Goal: Information Seeking & Learning: Get advice/opinions

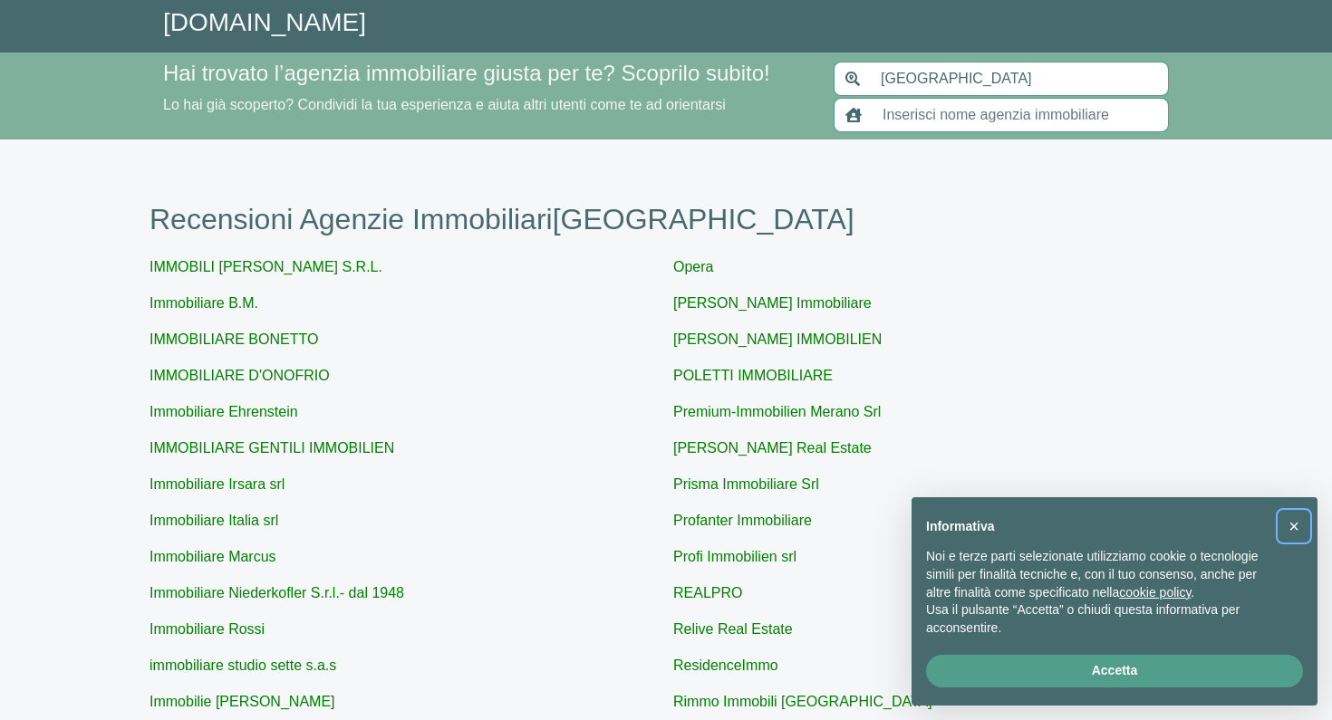
click at [1298, 537] on span "×" at bounding box center [1294, 527] width 11 height 20
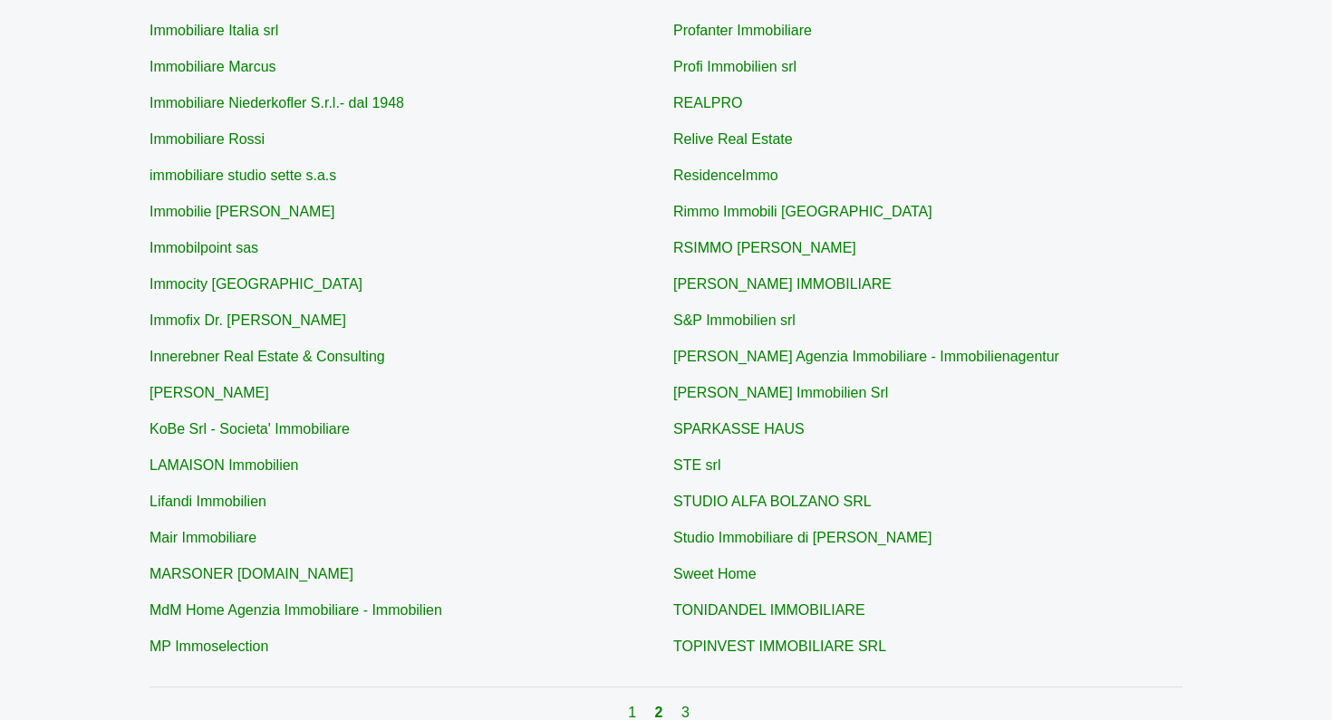
scroll to position [492, 0]
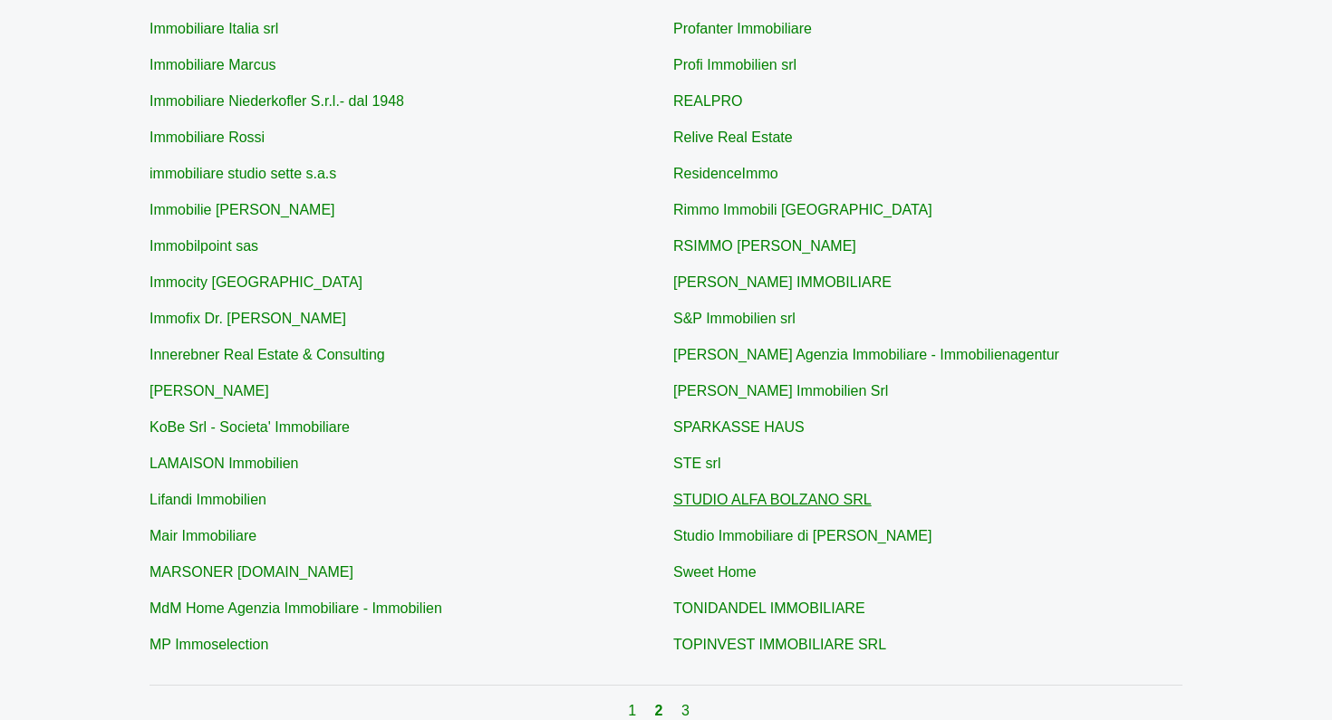
click at [752, 498] on link "STUDIO ALFA BOLZANO SRL" at bounding box center [772, 499] width 198 height 15
type input "STUDIO ALFA BOLZANO SRL"
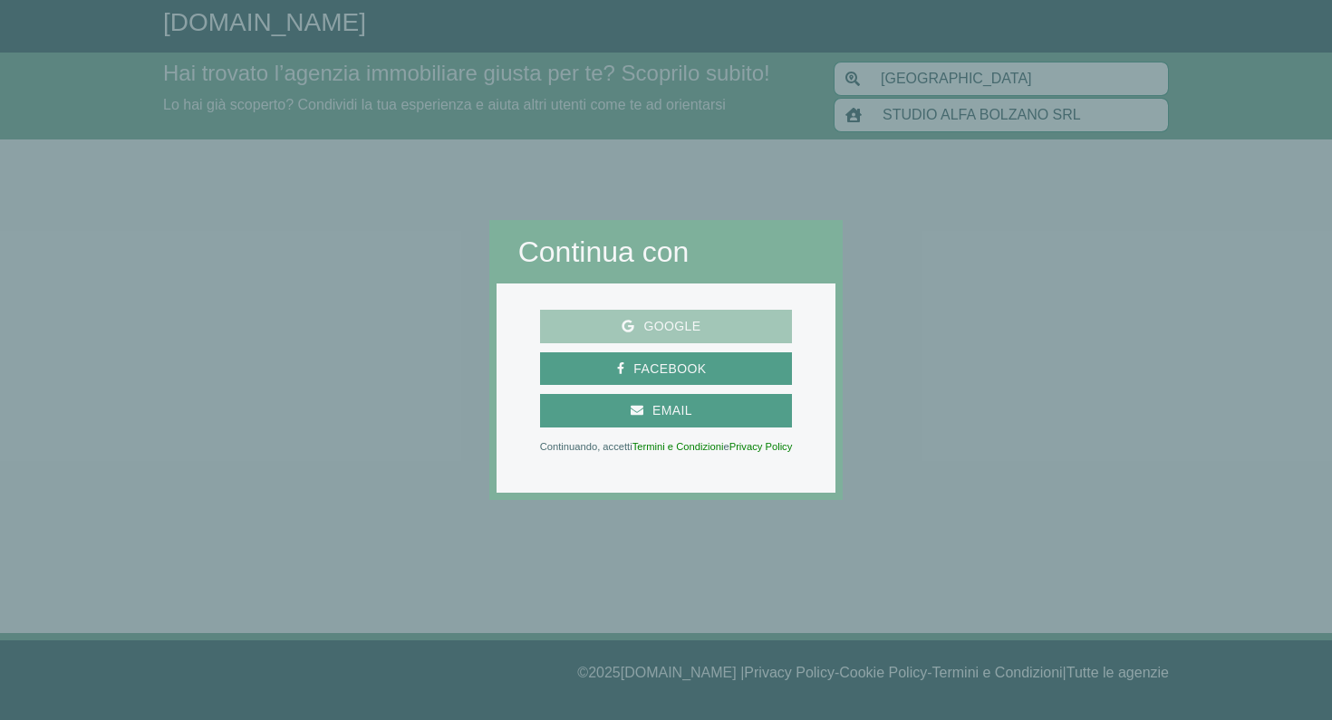
click at [715, 332] on span "Google" at bounding box center [666, 326] width 238 height 23
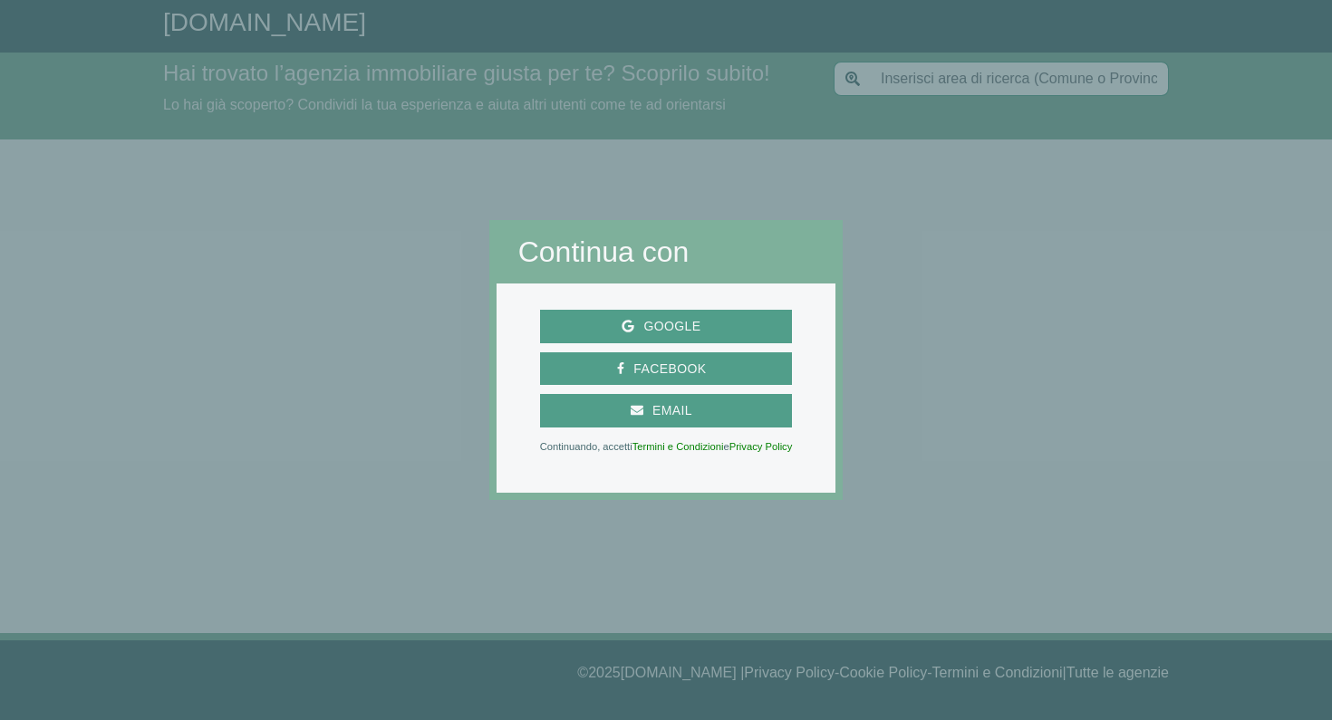
click at [314, 372] on div at bounding box center [244, 360] width 489 height 720
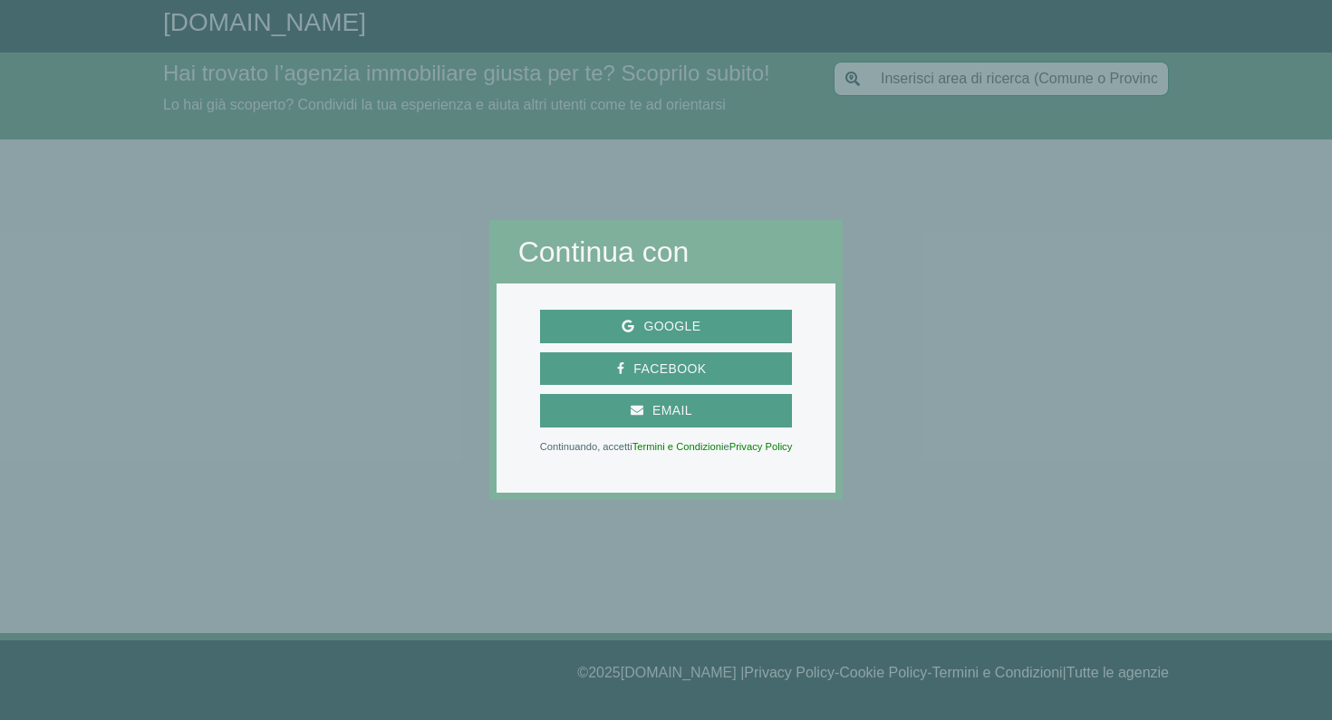
type input "[GEOGRAPHIC_DATA]"
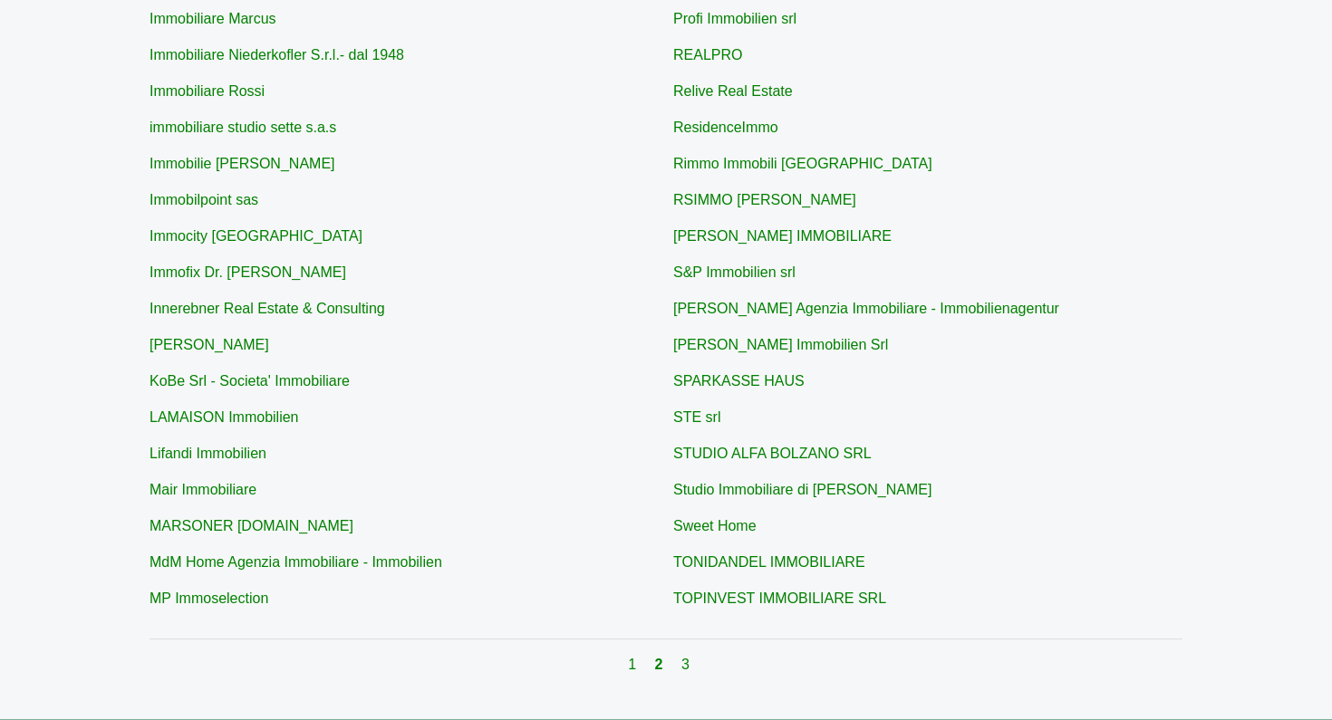
scroll to position [553, 0]
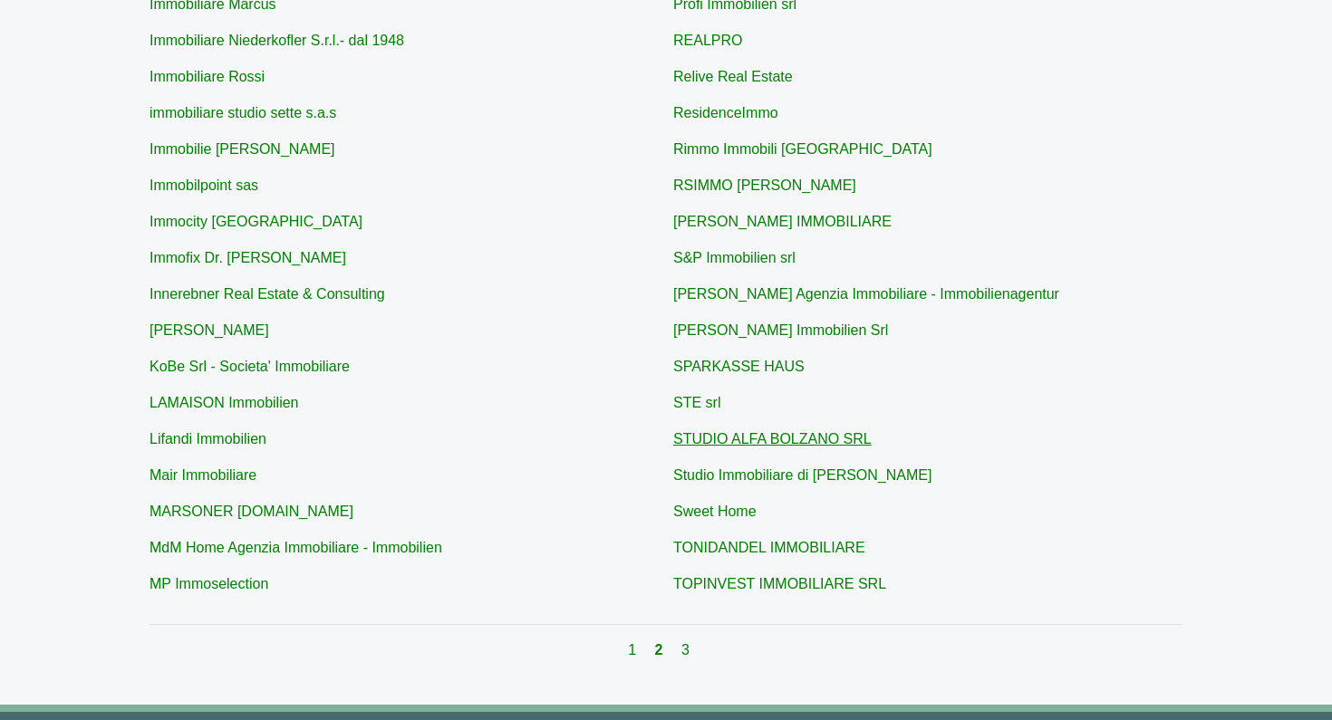
click at [762, 437] on link "STUDIO ALFA BOLZANO SRL" at bounding box center [772, 438] width 198 height 15
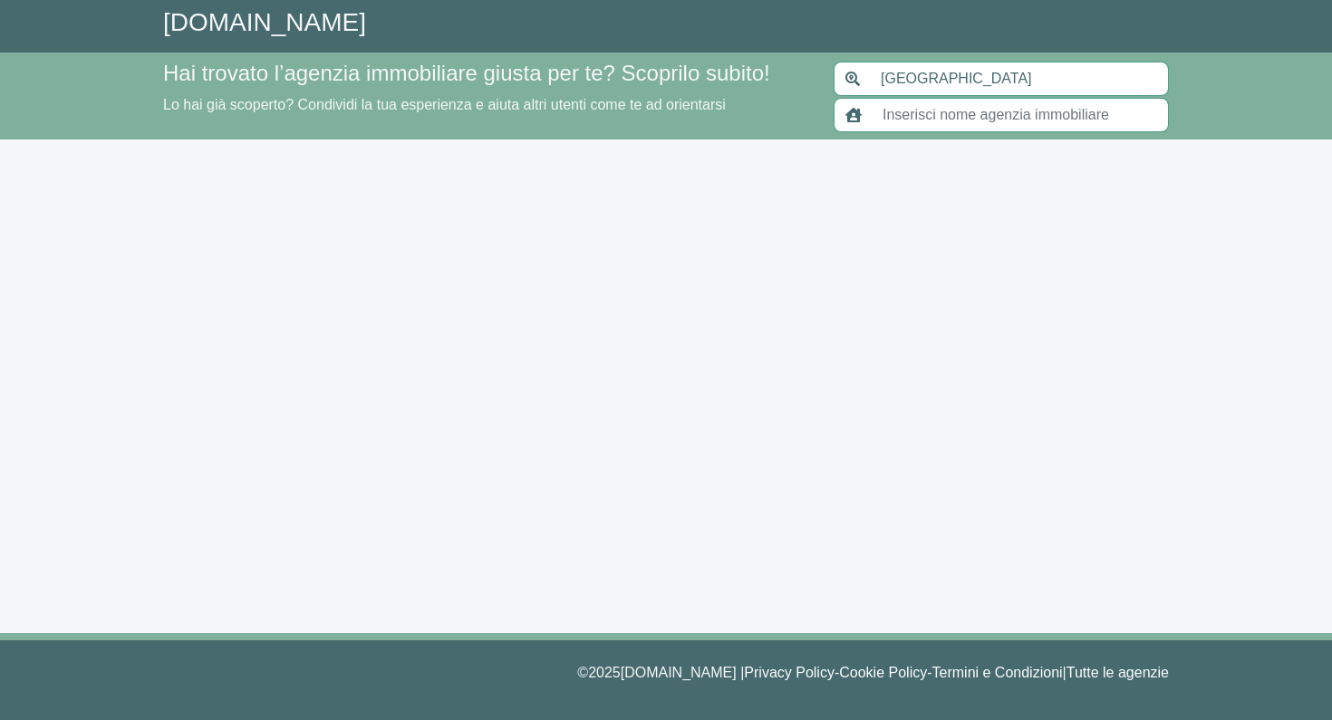
type input "STUDIO ALFA BOLZANO SRL"
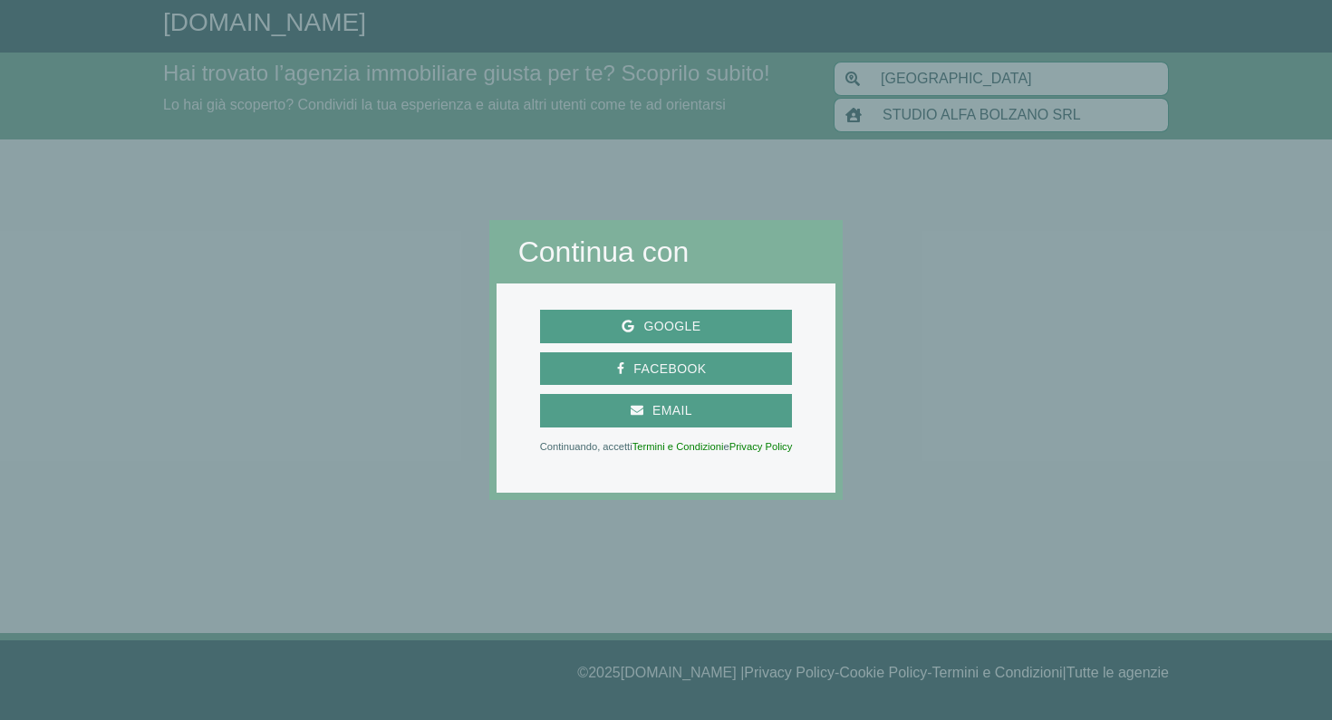
click at [1004, 410] on div at bounding box center [1087, 360] width 489 height 720
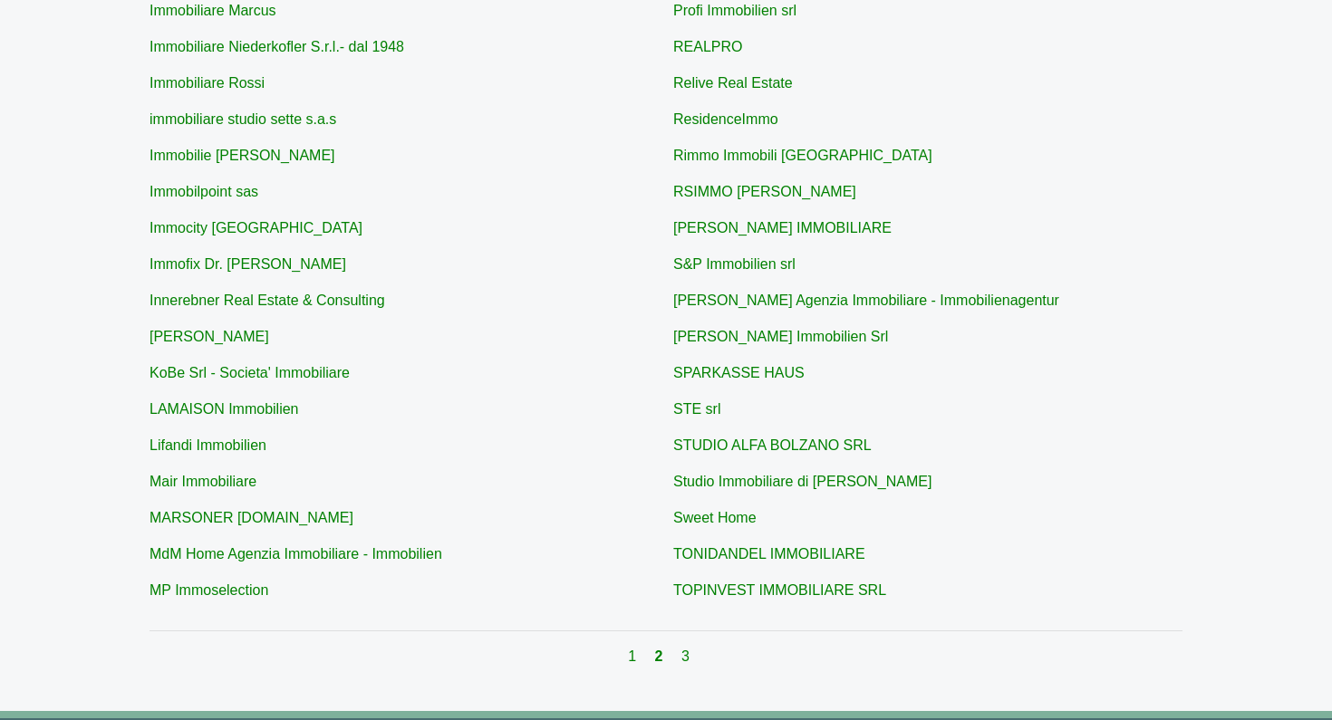
scroll to position [532, 0]
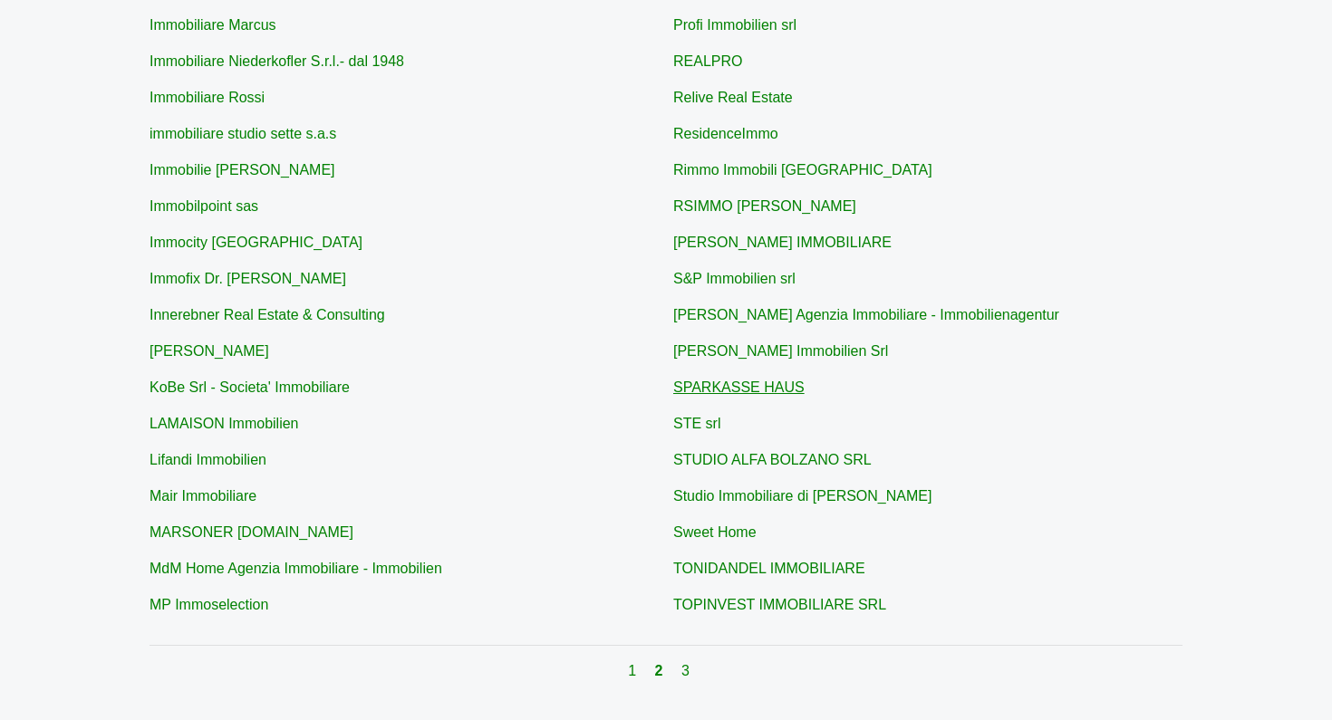
click at [706, 386] on link "SPARKASSE HAUS" at bounding box center [738, 387] width 131 height 15
type input "SPARKASSE HAUS"
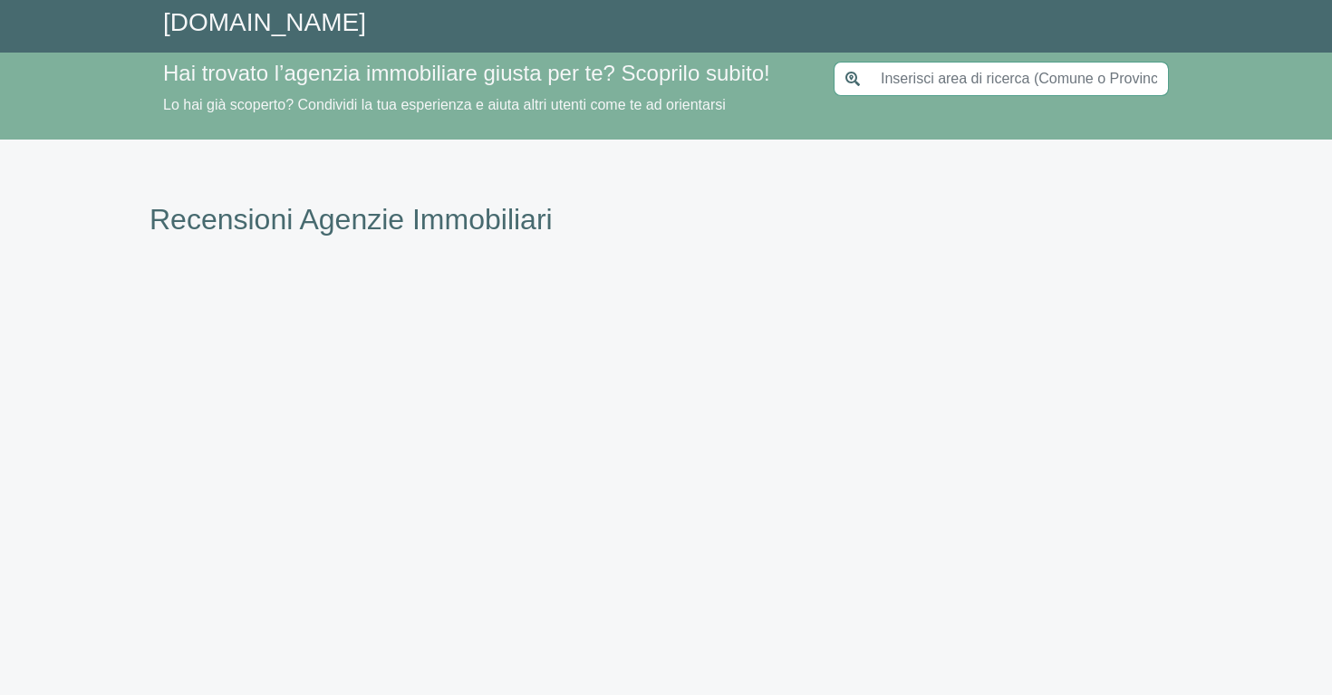
type input "[GEOGRAPHIC_DATA]"
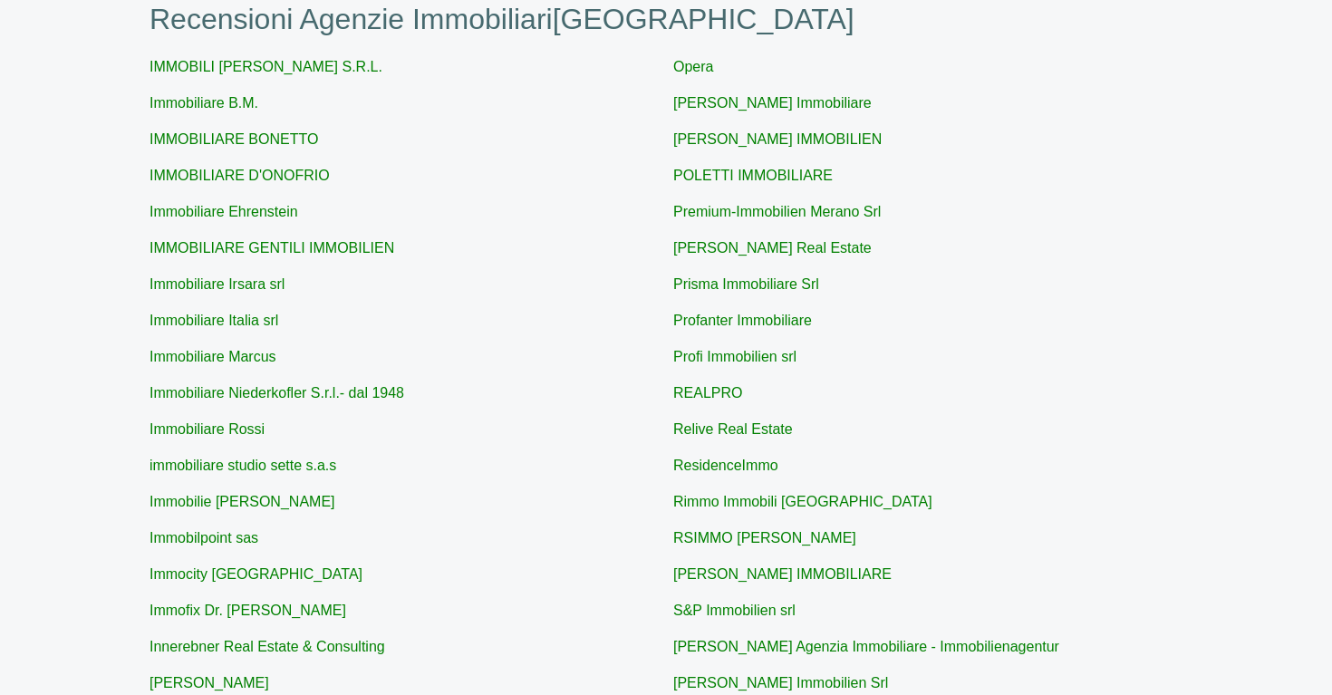
scroll to position [200, 0]
click at [766, 358] on link "Profi Immobilien srl" at bounding box center [734, 356] width 123 height 15
type input "Profi Immobilien srl"
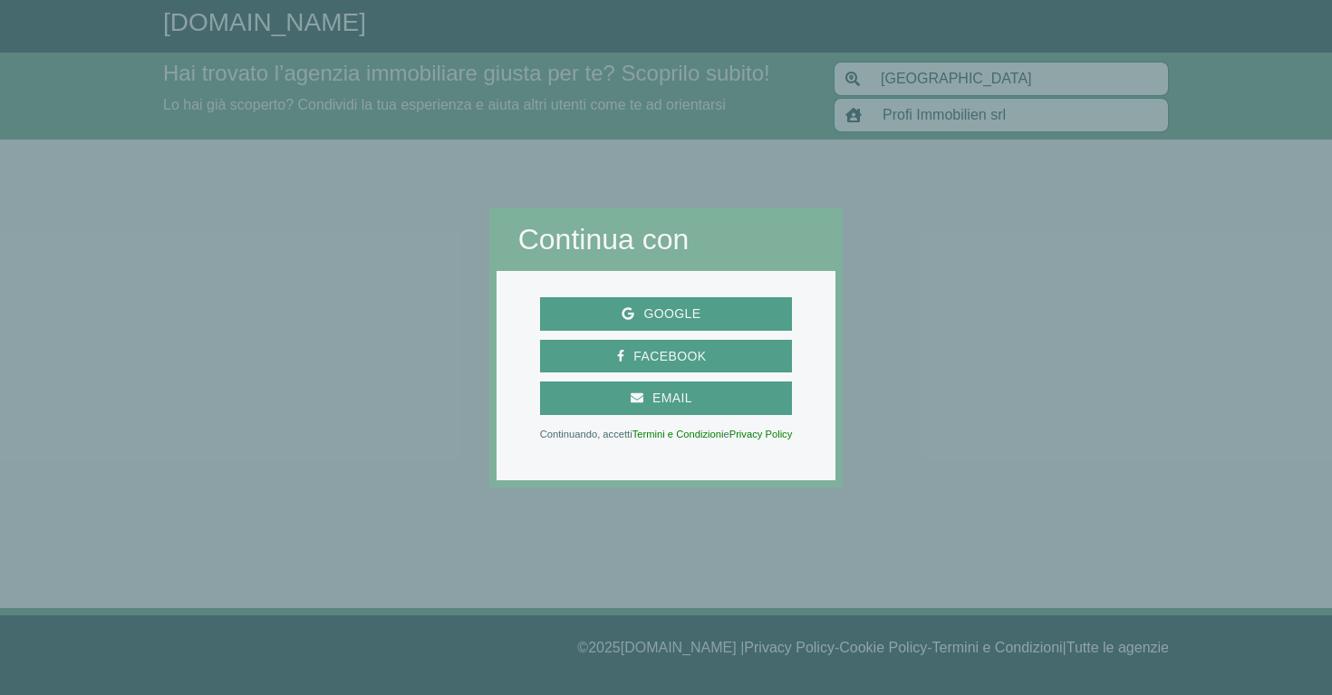
click at [346, 230] on div at bounding box center [244, 347] width 489 height 695
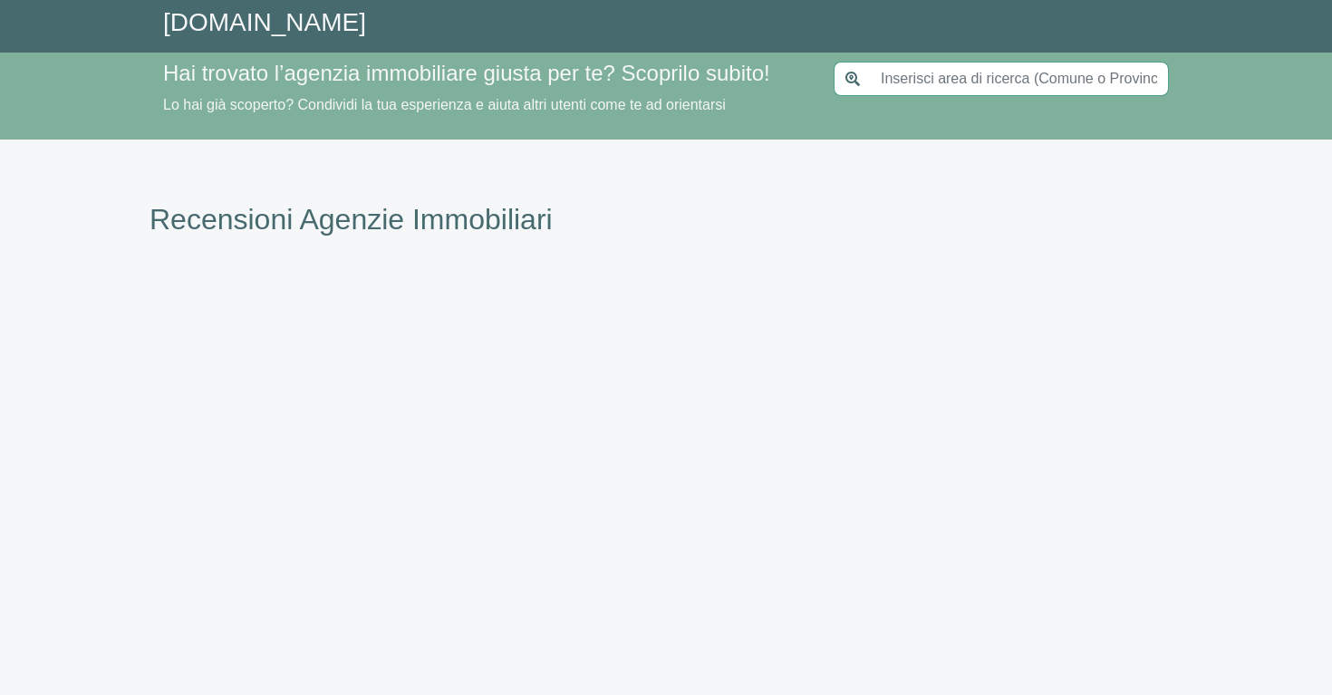
type input "[GEOGRAPHIC_DATA]"
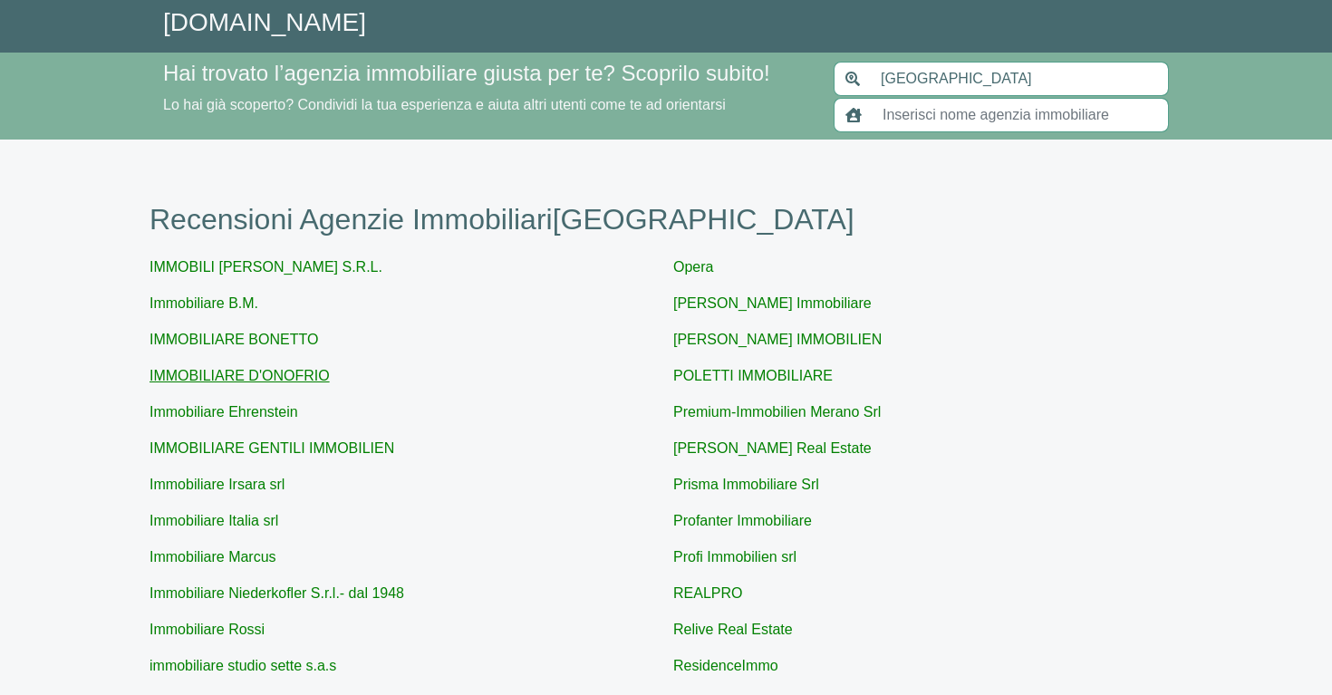
click at [272, 372] on link "IMMOBILIARE D'ONOFRIO" at bounding box center [240, 375] width 180 height 15
type input "IMMOBILIARE D'ONOFRIO"
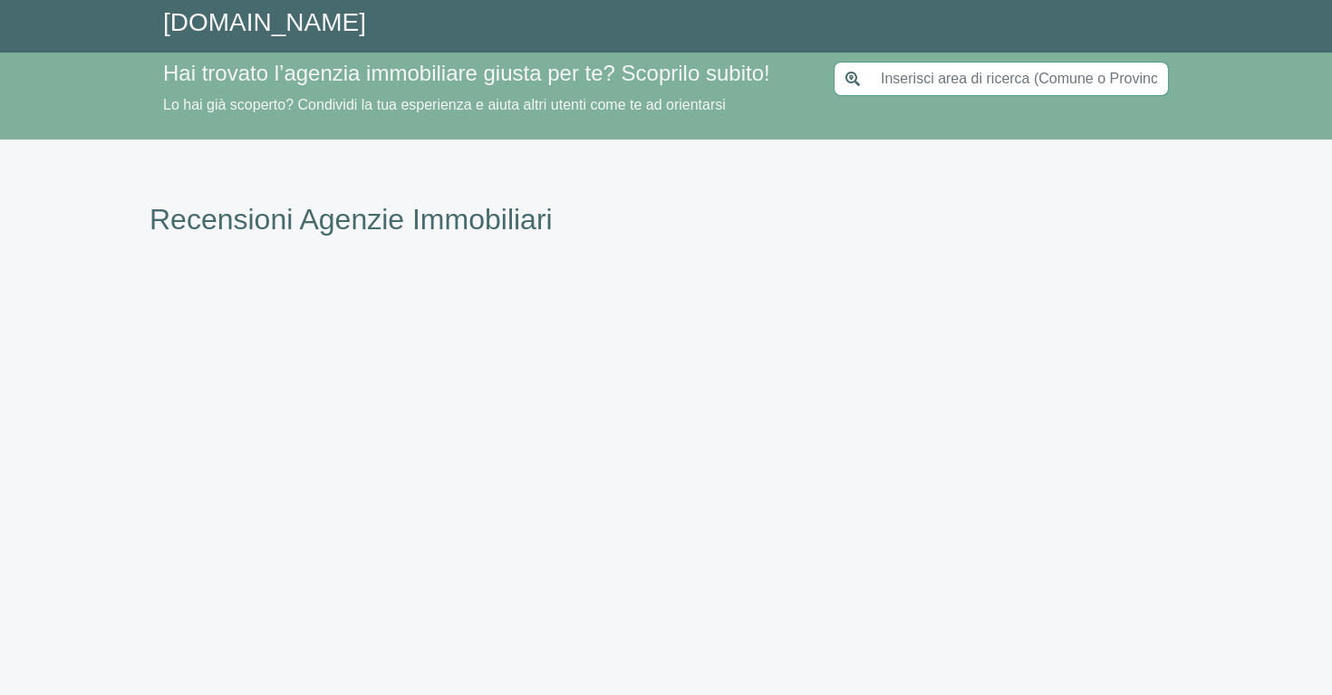
type input "[GEOGRAPHIC_DATA]"
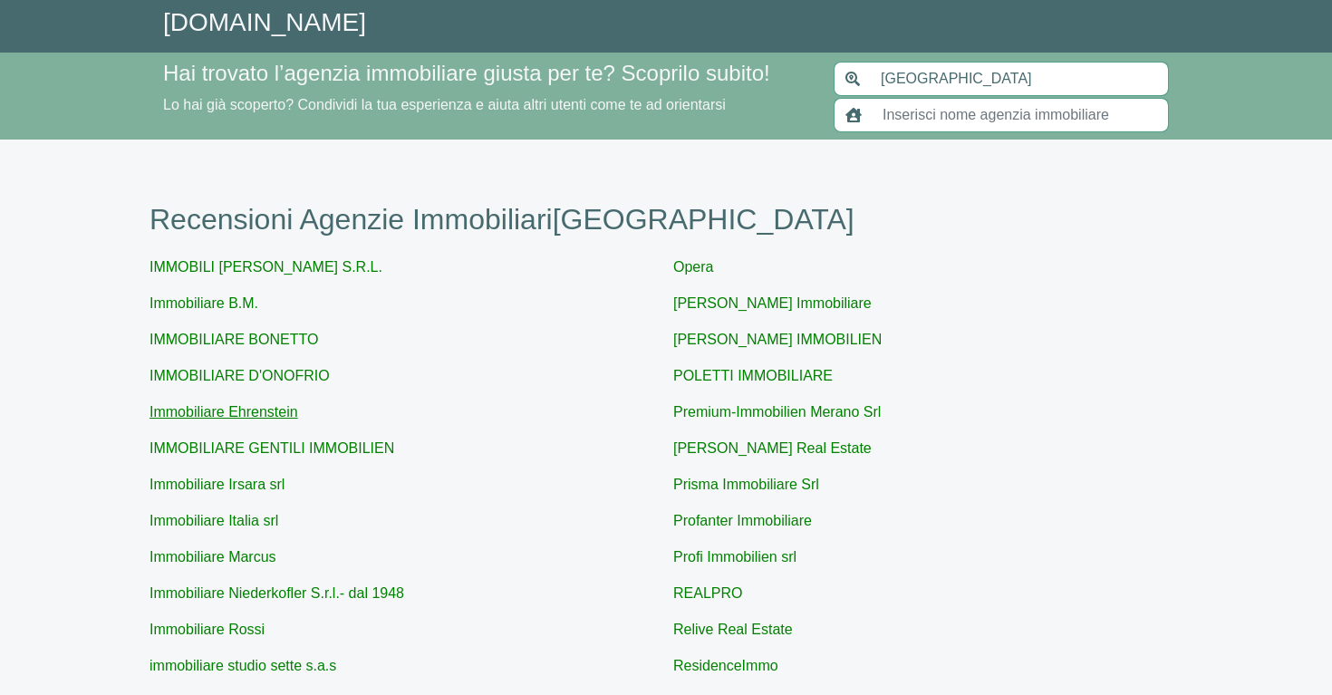
click at [254, 414] on link "Immobiliare Ehrenstein" at bounding box center [224, 411] width 149 height 15
type input "Immobiliare Ehrenstein"
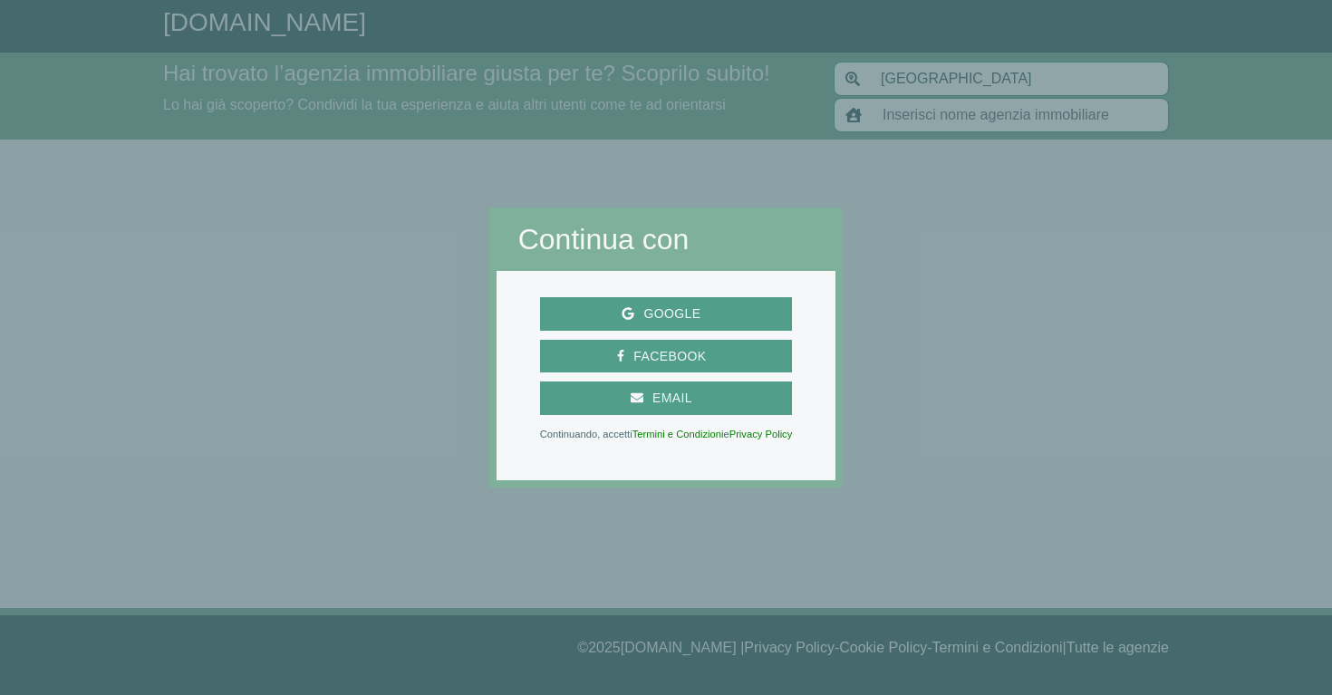
type input "Immobiliare Ehrenstein"
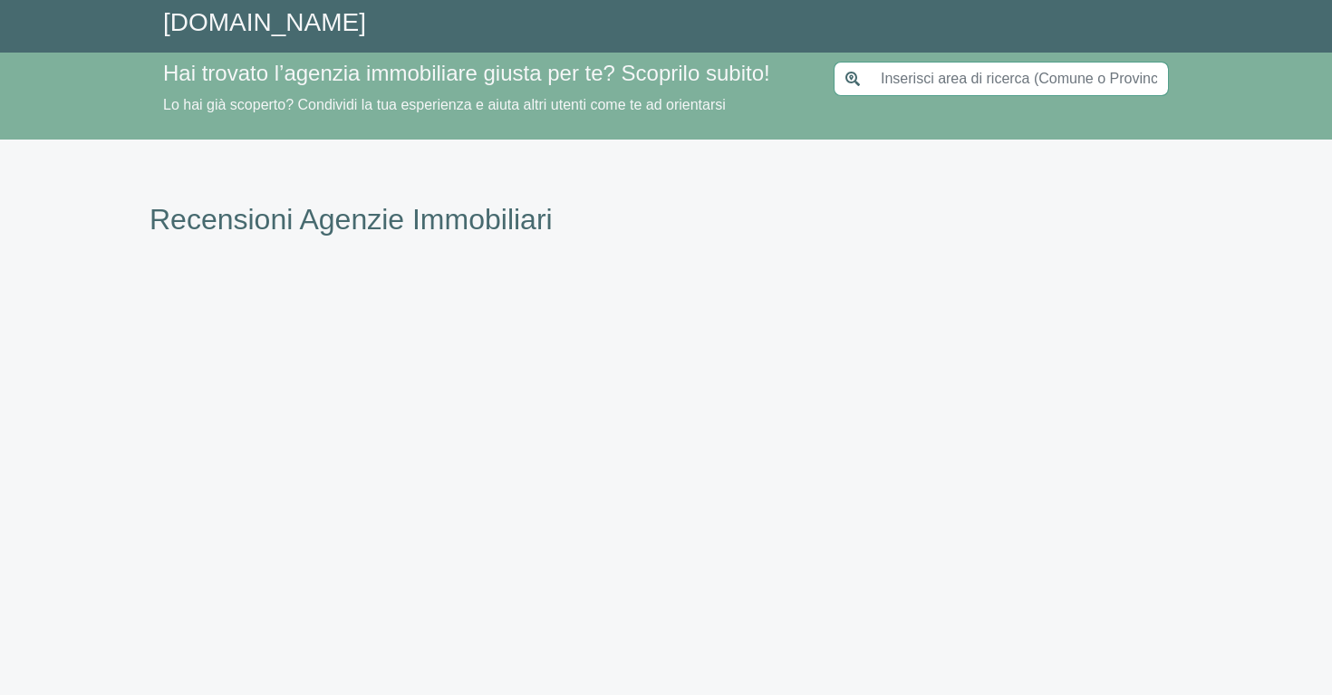
type input "[GEOGRAPHIC_DATA]"
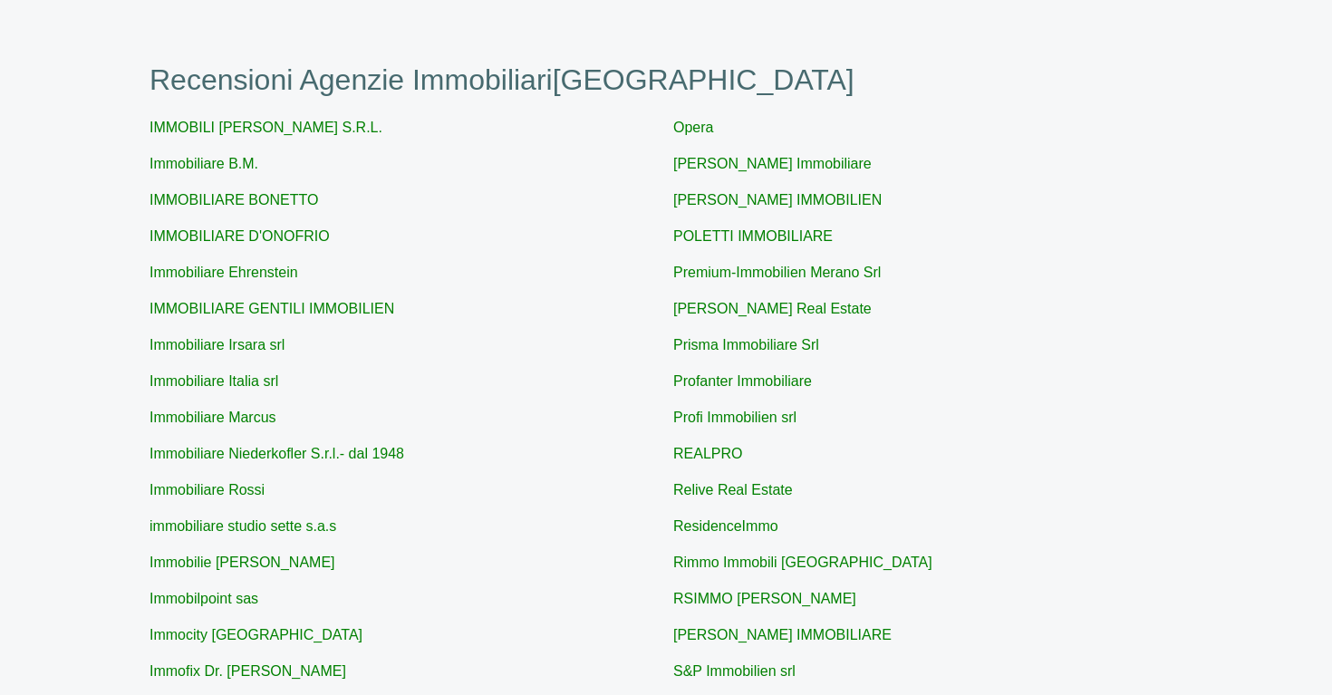
scroll to position [153, 0]
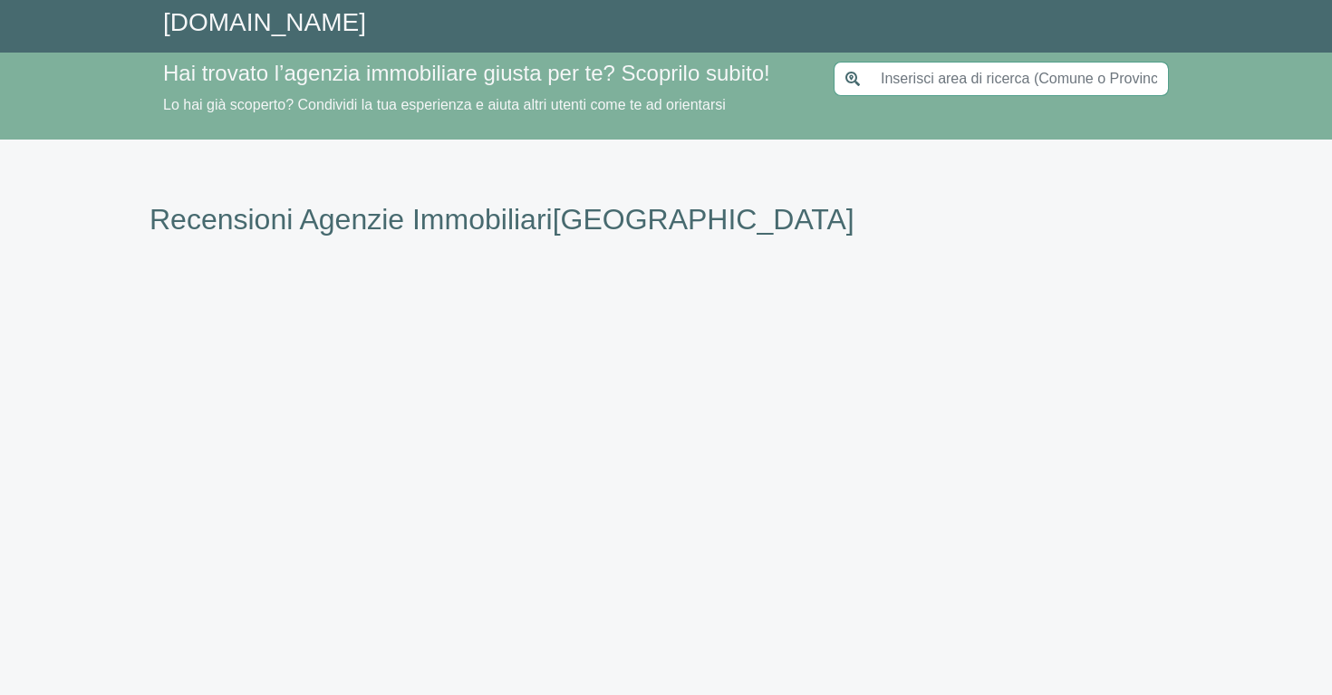
type input "[GEOGRAPHIC_DATA]"
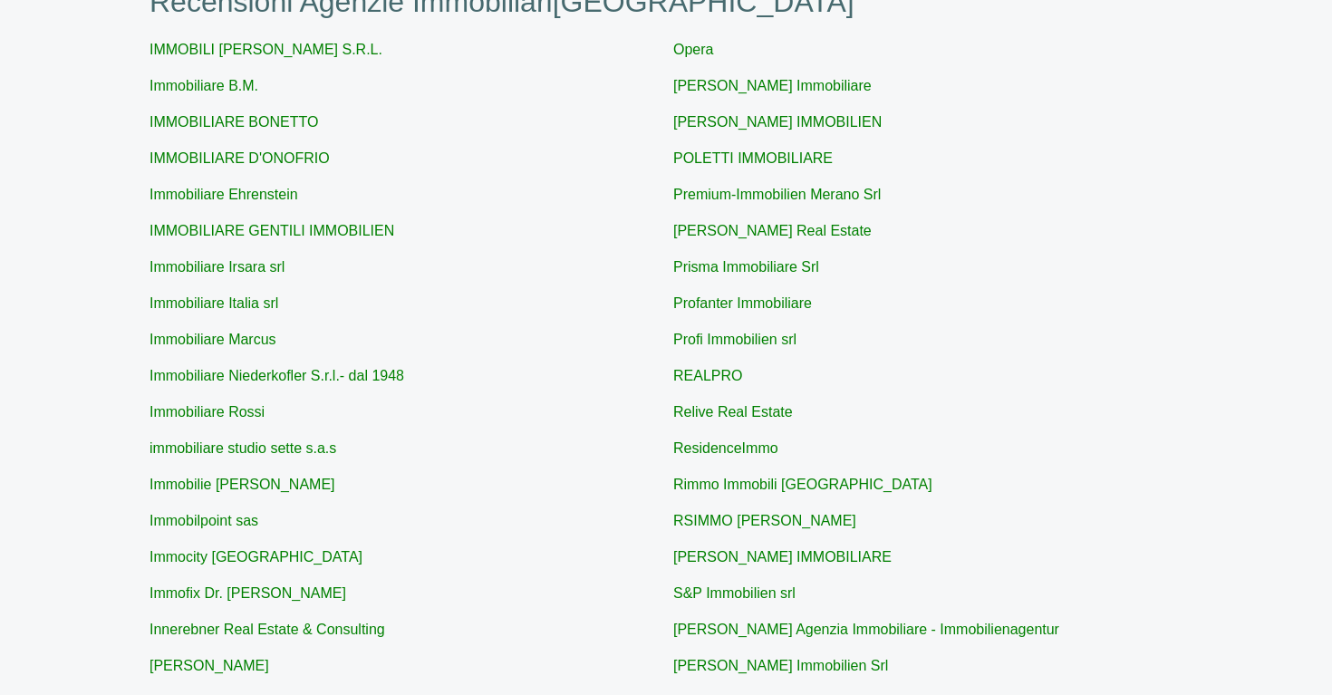
scroll to position [218, 0]
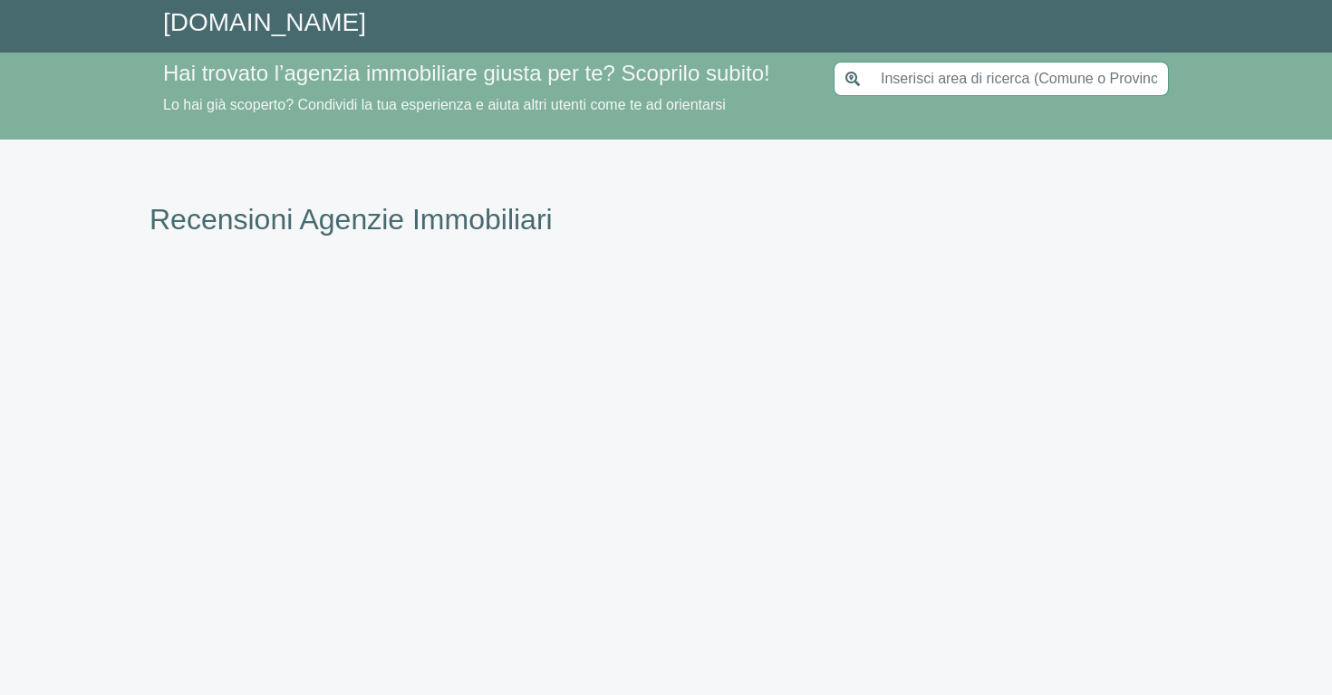
type input "[GEOGRAPHIC_DATA]"
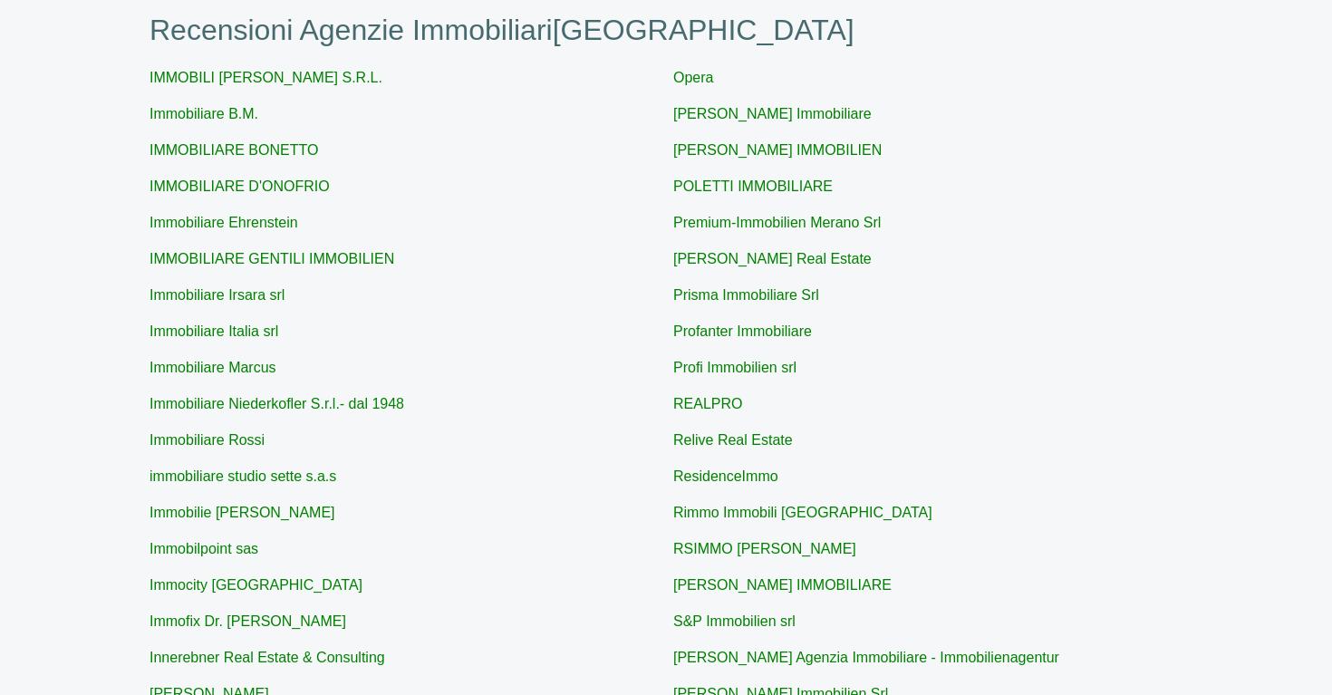
scroll to position [191, 0]
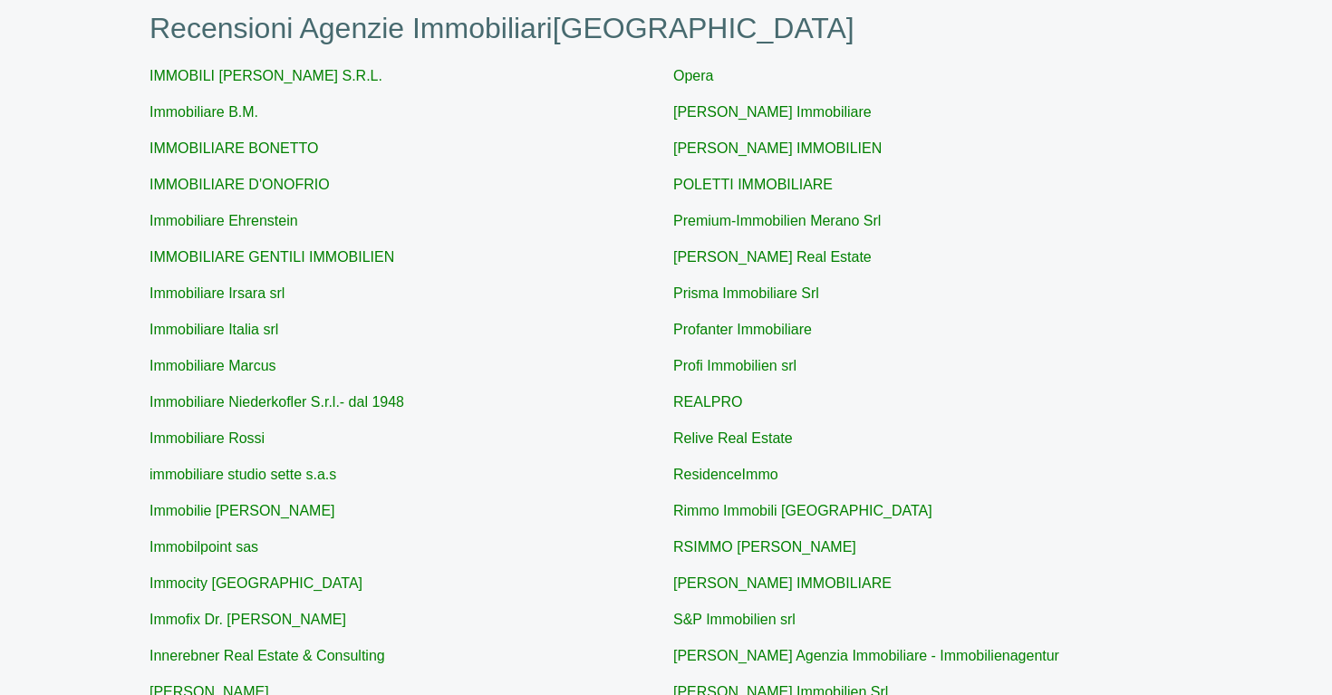
click at [440, 393] on p "Immobiliare Niederkofler S.r.l.- dal 1948" at bounding box center [404, 403] width 509 height 22
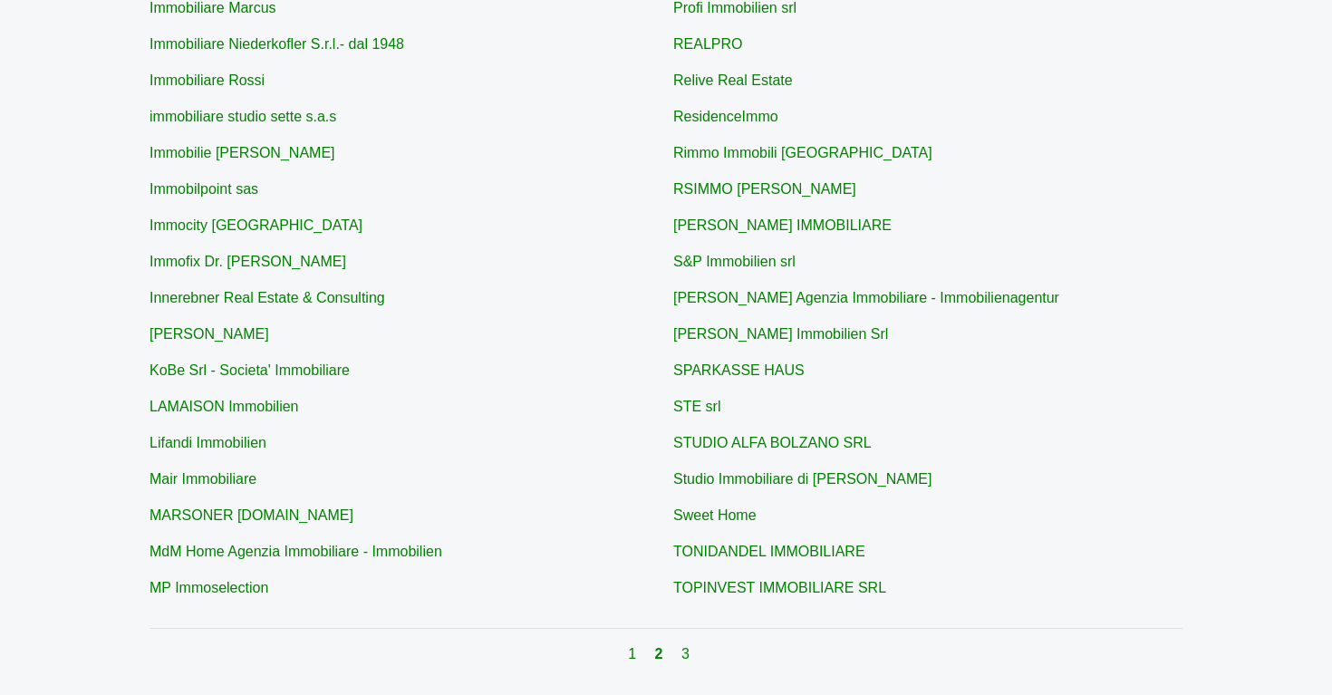
scroll to position [551, 0]
click at [686, 649] on link "3" at bounding box center [686, 651] width 8 height 15
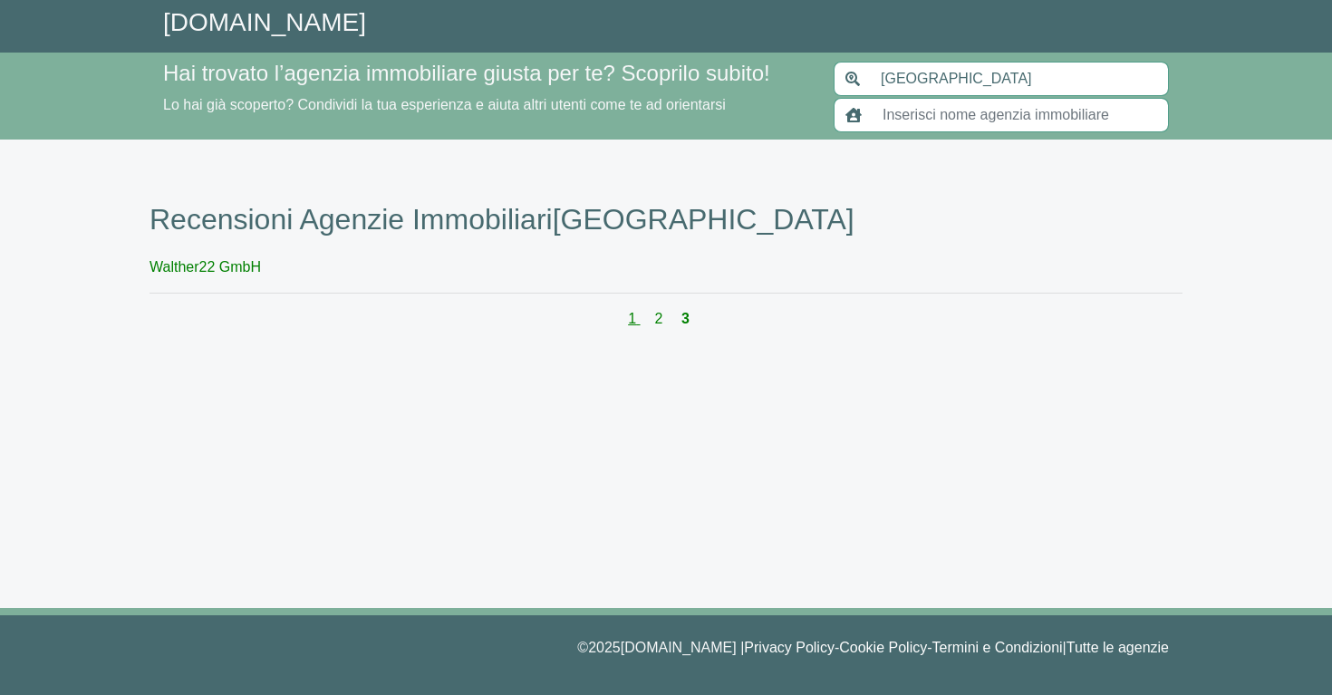
click at [630, 311] on link "1" at bounding box center [634, 318] width 12 height 15
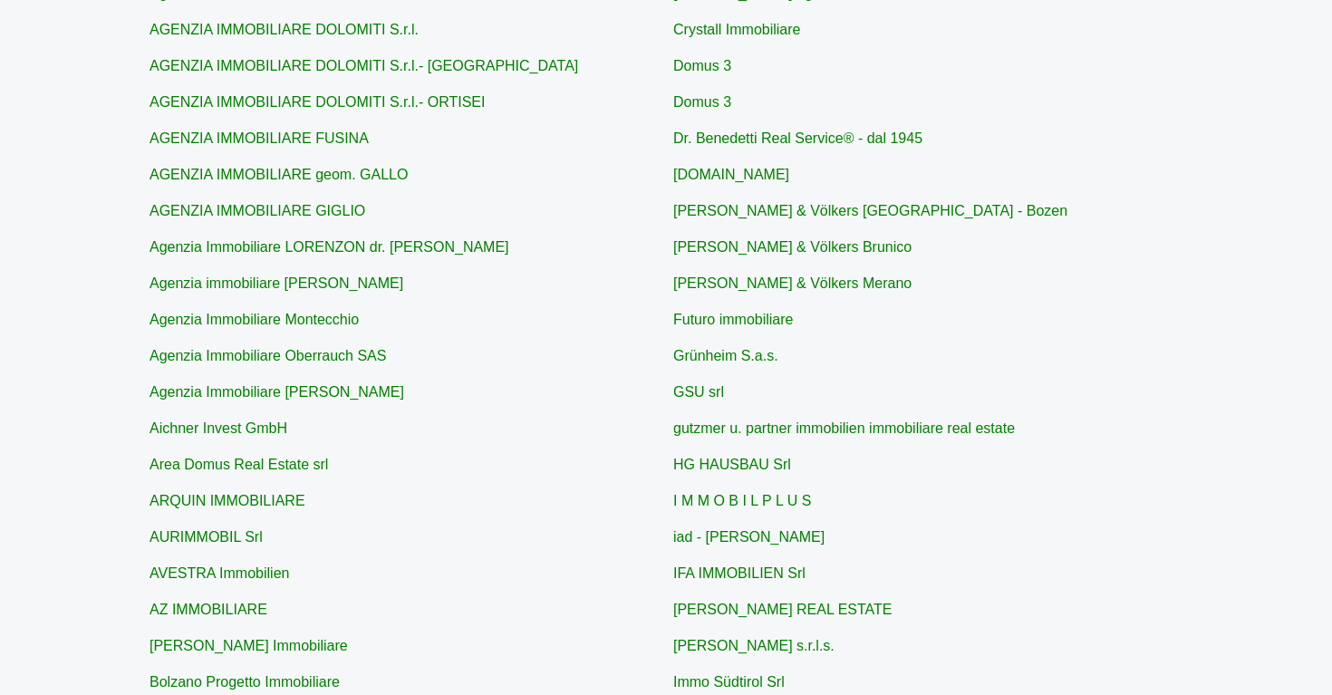
scroll to position [348, 0]
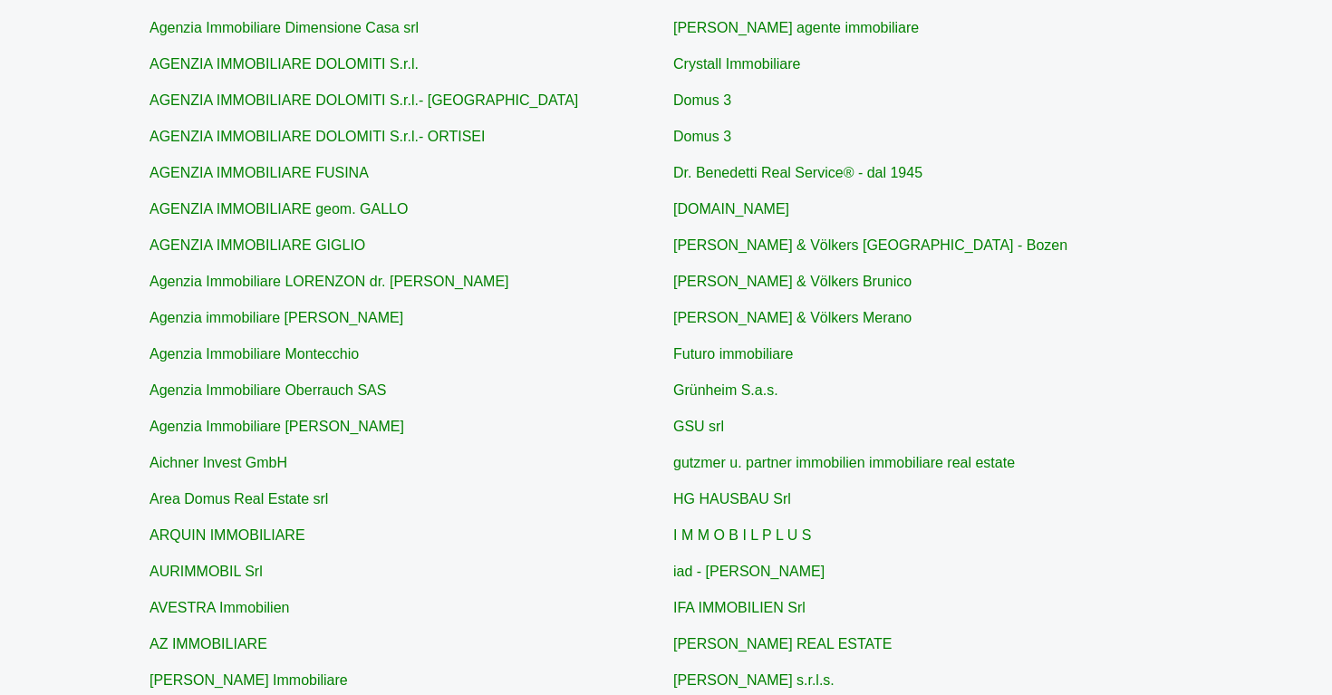
click at [613, 389] on p "Agenzia Immobiliare Oberrauch SAS" at bounding box center [404, 391] width 509 height 22
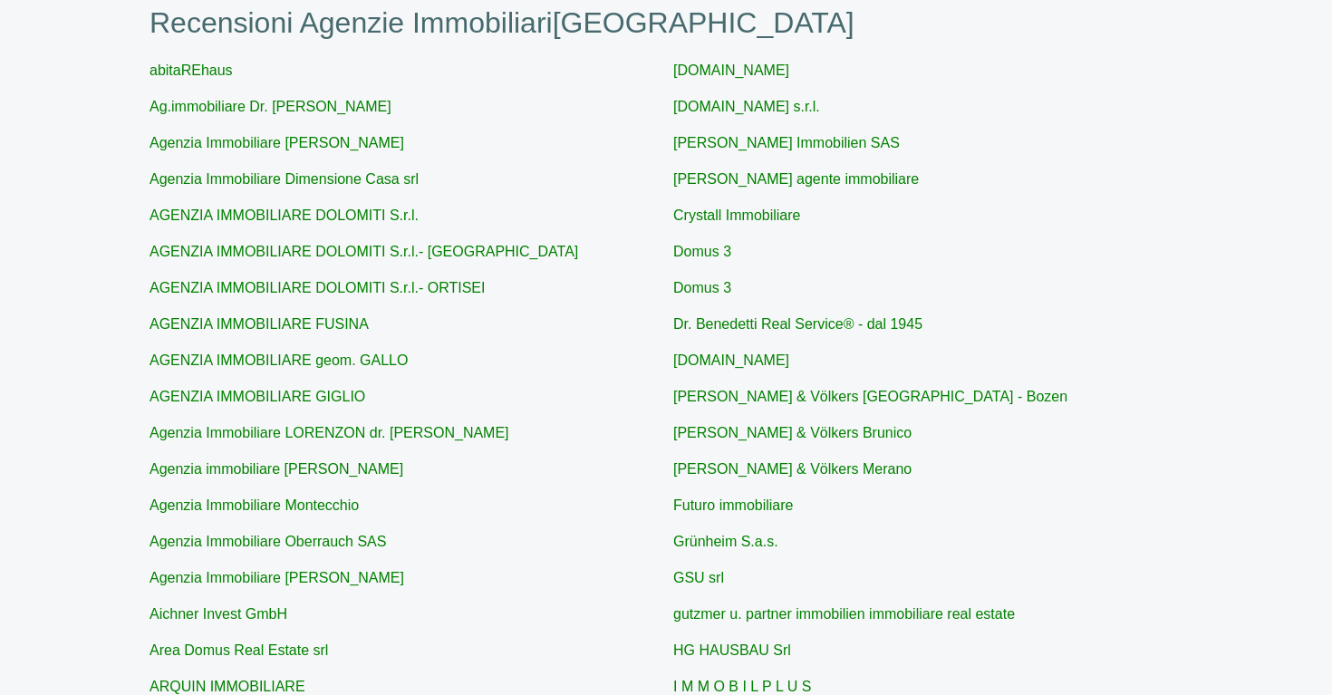
scroll to position [202, 0]
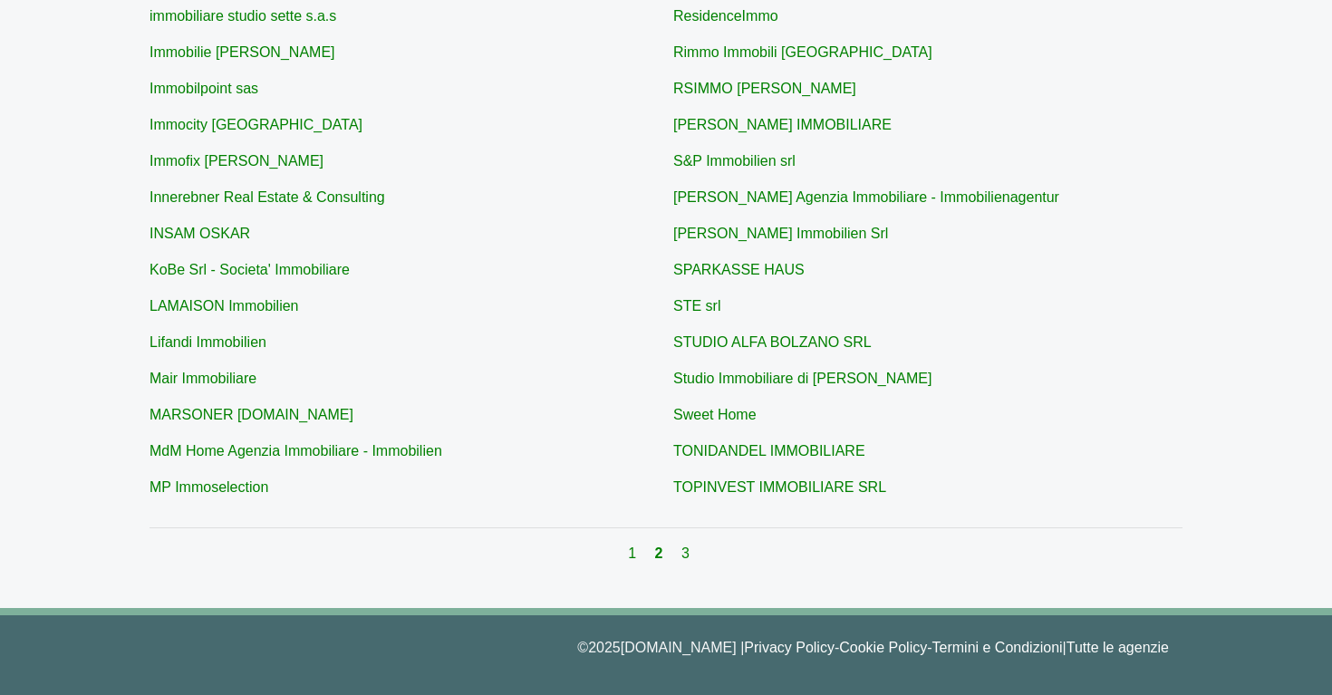
scroll to position [649, 0]
click at [633, 553] on link "1" at bounding box center [634, 553] width 12 height 15
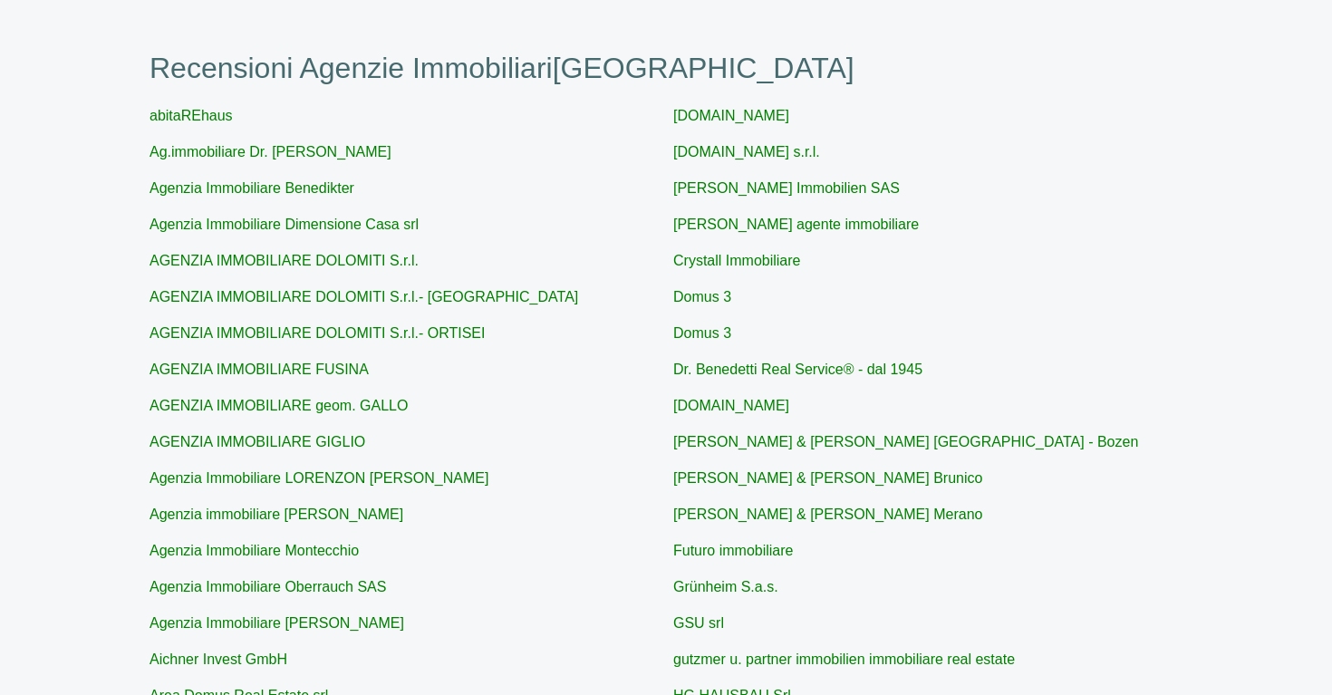
scroll to position [157, 0]
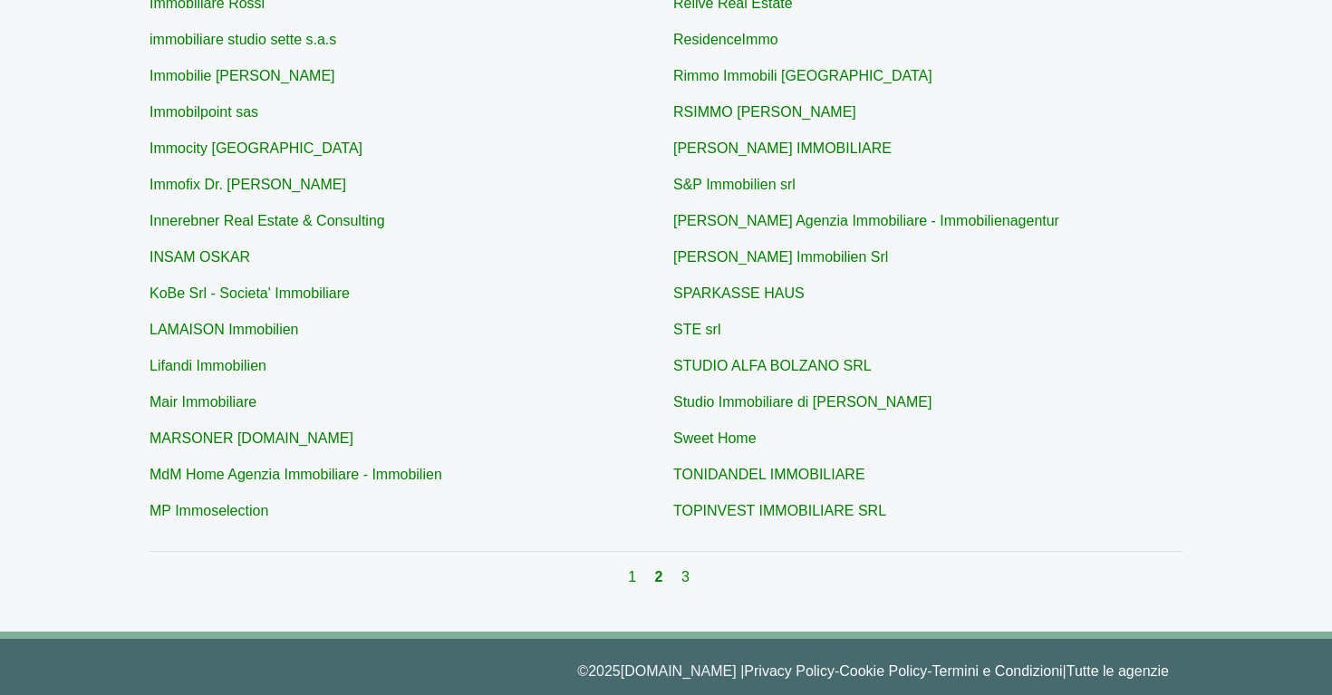
scroll to position [628, 0]
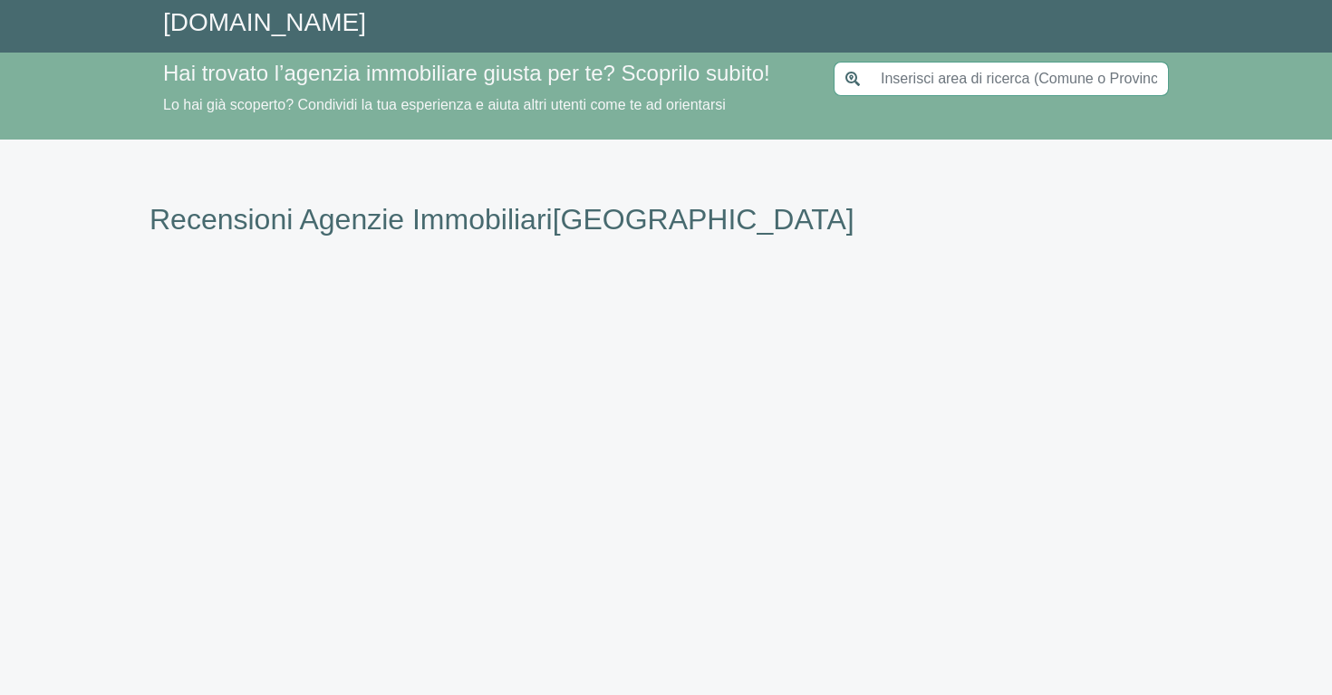
type input "[GEOGRAPHIC_DATA]"
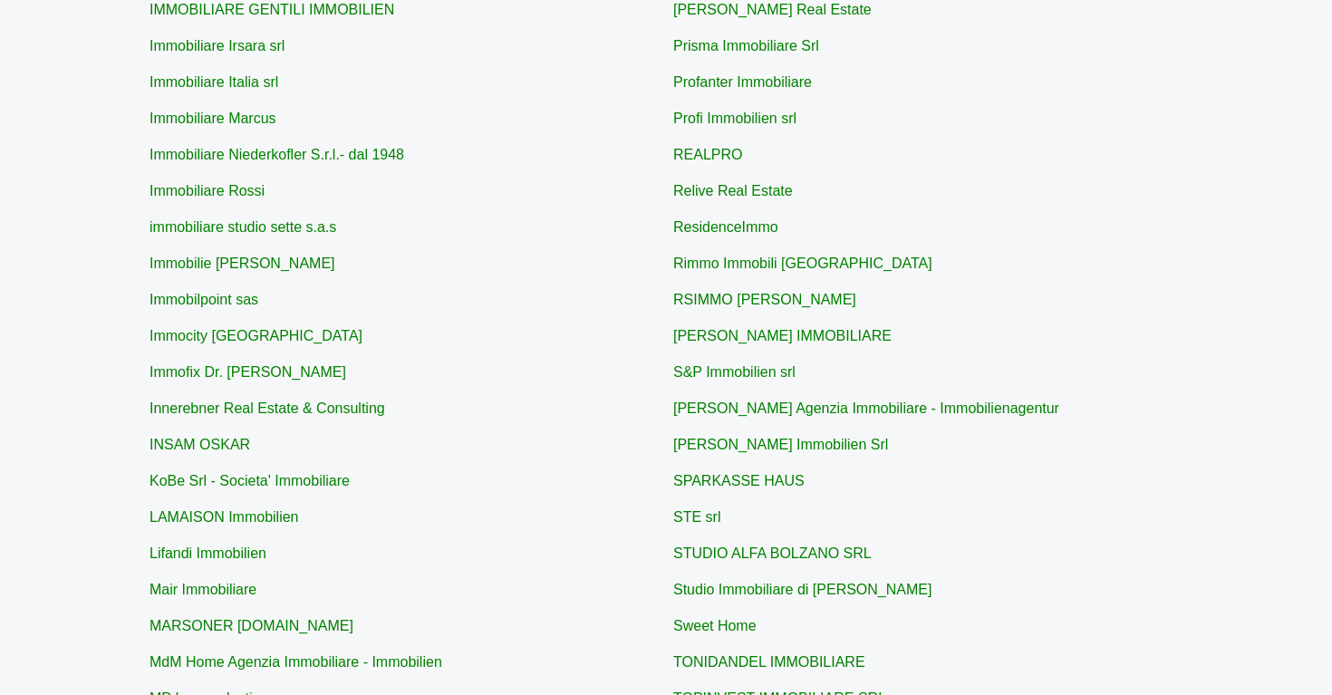
scroll to position [441, 0]
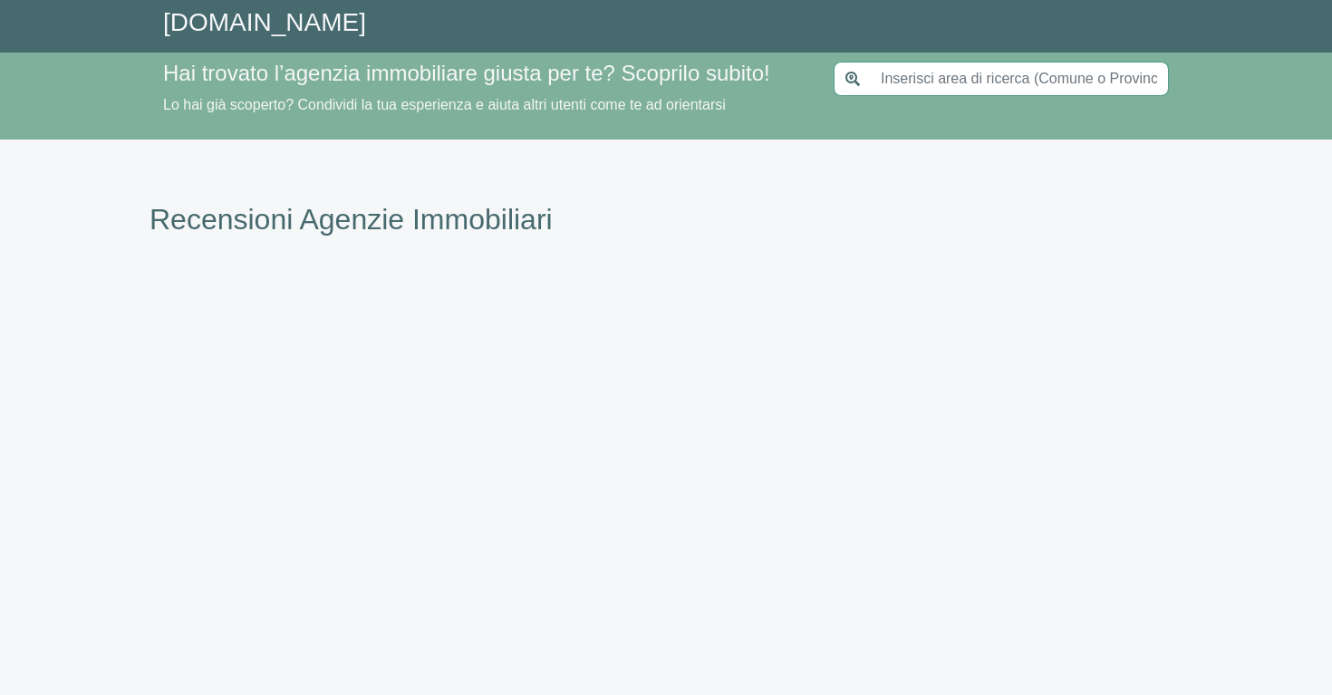
type input "[GEOGRAPHIC_DATA]"
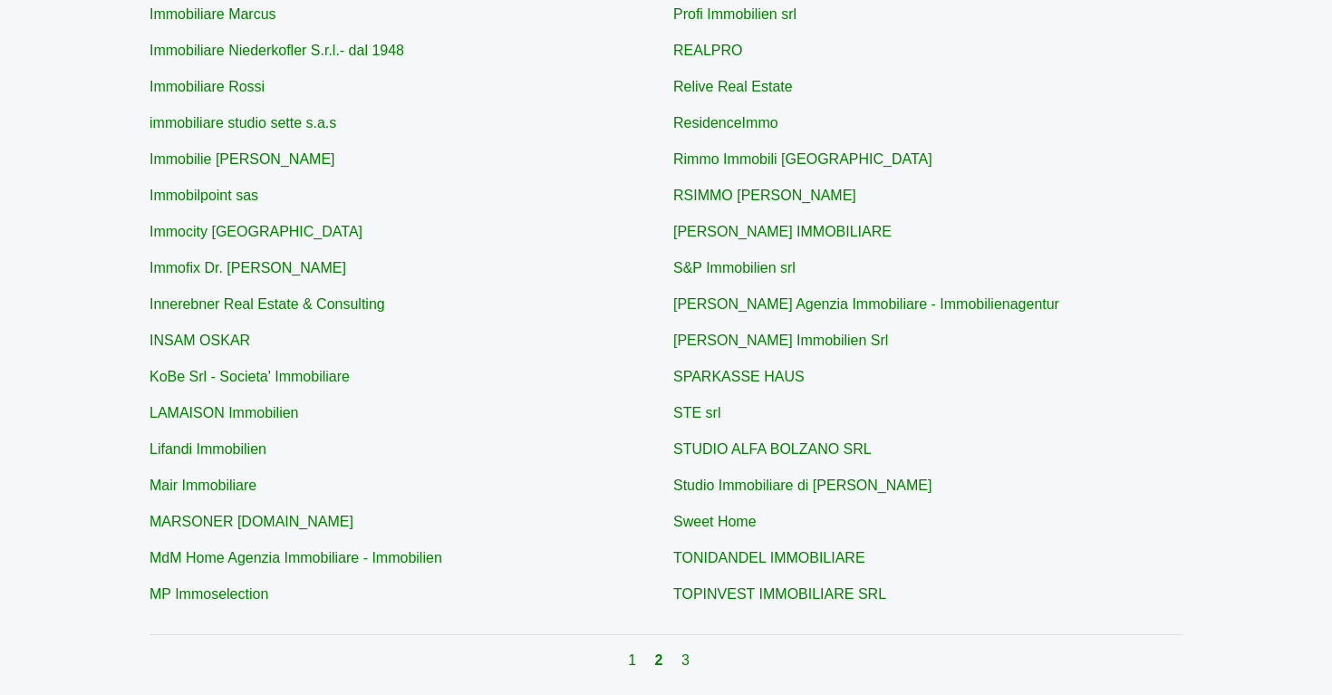
scroll to position [542, 0]
click at [636, 658] on link "1" at bounding box center [634, 660] width 12 height 15
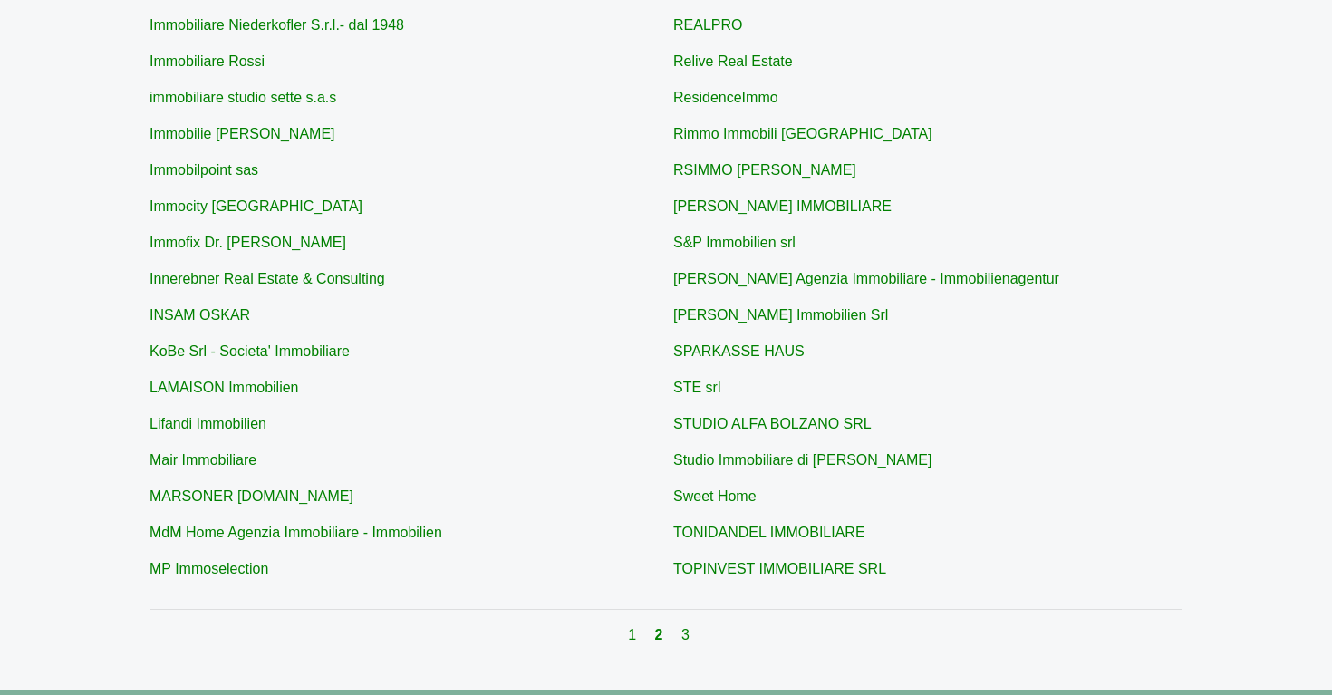
scroll to position [568, 0]
